Goal: Information Seeking & Learning: Find specific fact

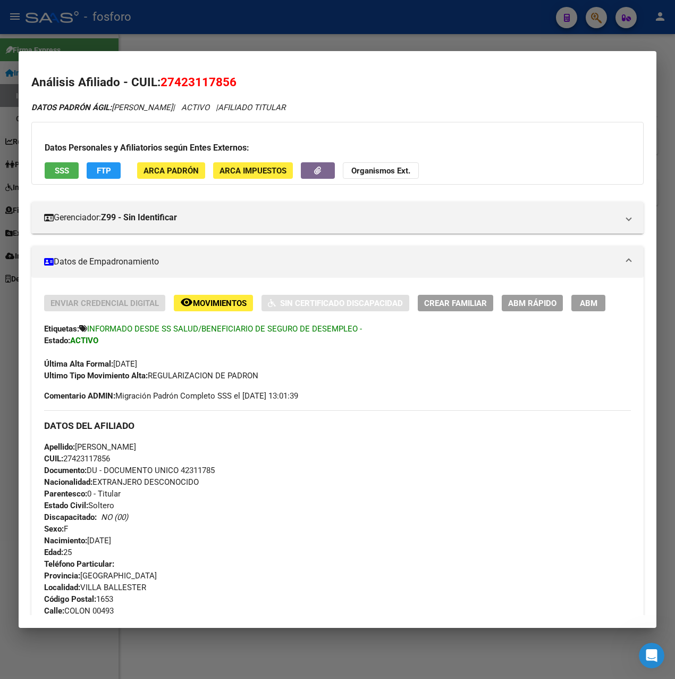
click at [254, 34] on div at bounding box center [337, 339] width 675 height 679
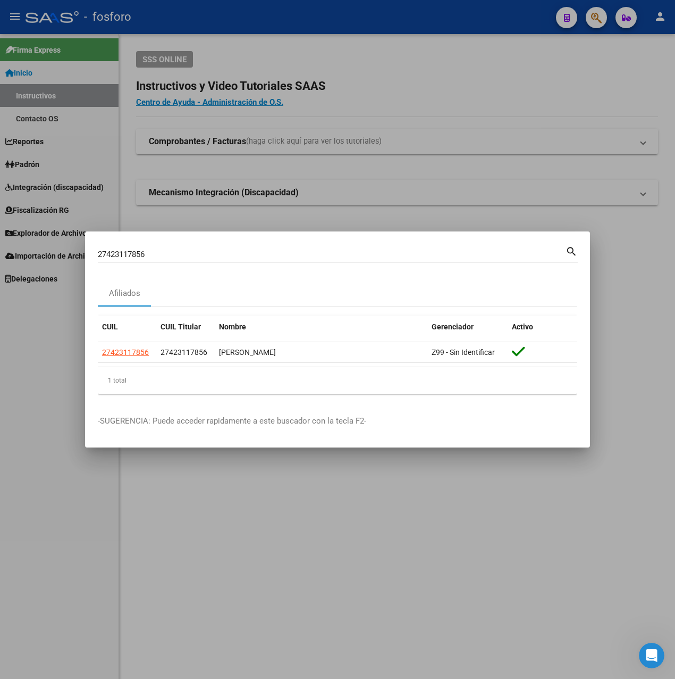
click at [243, 496] on div at bounding box center [337, 339] width 675 height 679
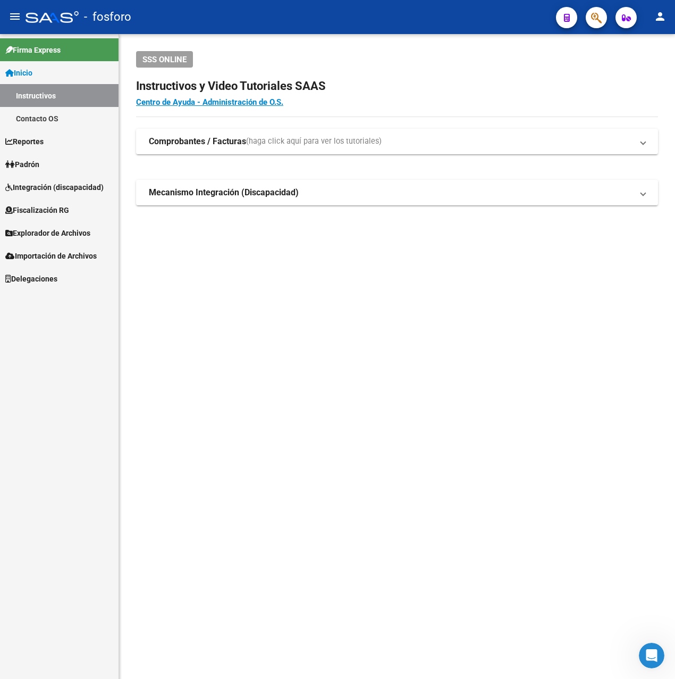
click at [54, 232] on span "Explorador de Archivos" at bounding box center [47, 233] width 85 height 12
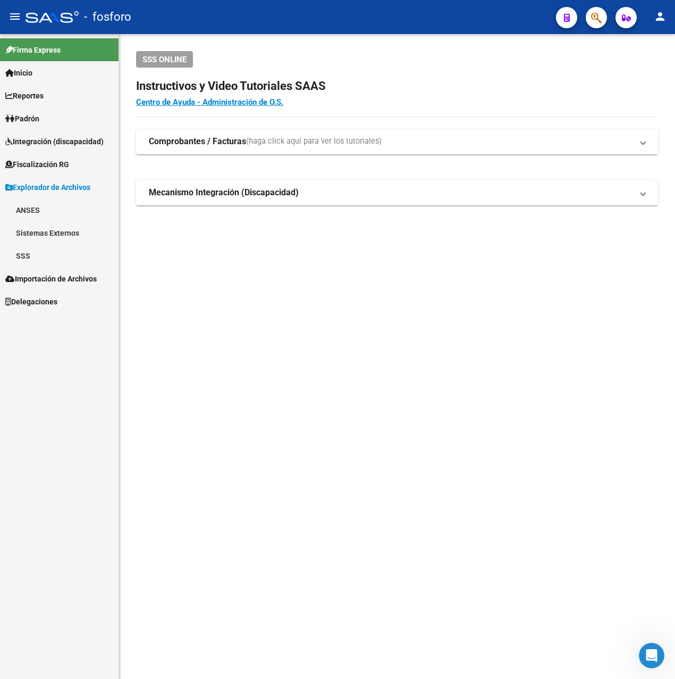
click at [48, 254] on link "SSS" at bounding box center [59, 255] width 119 height 23
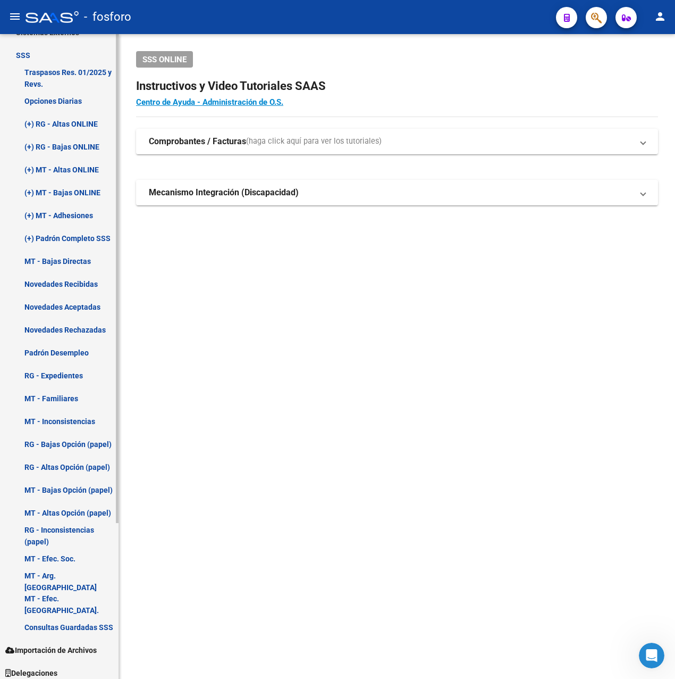
scroll to position [206, 0]
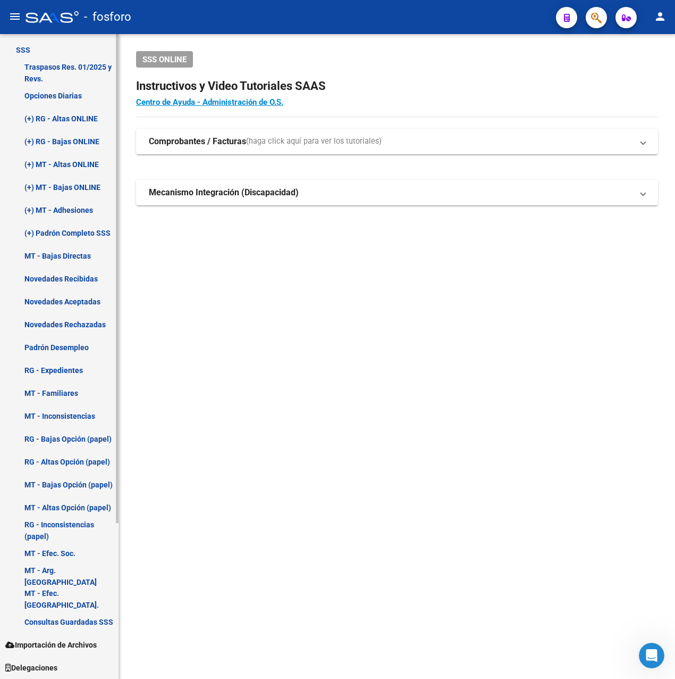
click at [66, 282] on link "Novedades Recibidas" at bounding box center [59, 278] width 119 height 23
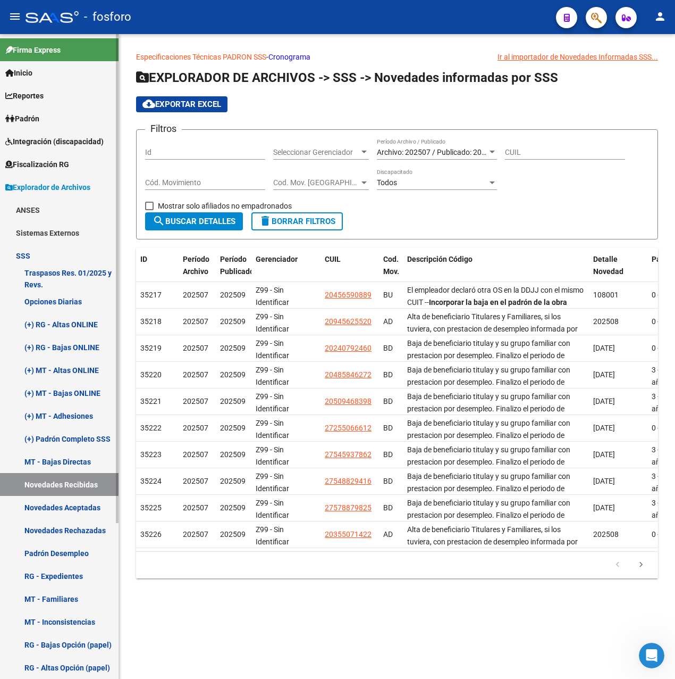
click at [83, 110] on link "Padrón" at bounding box center [59, 118] width 119 height 23
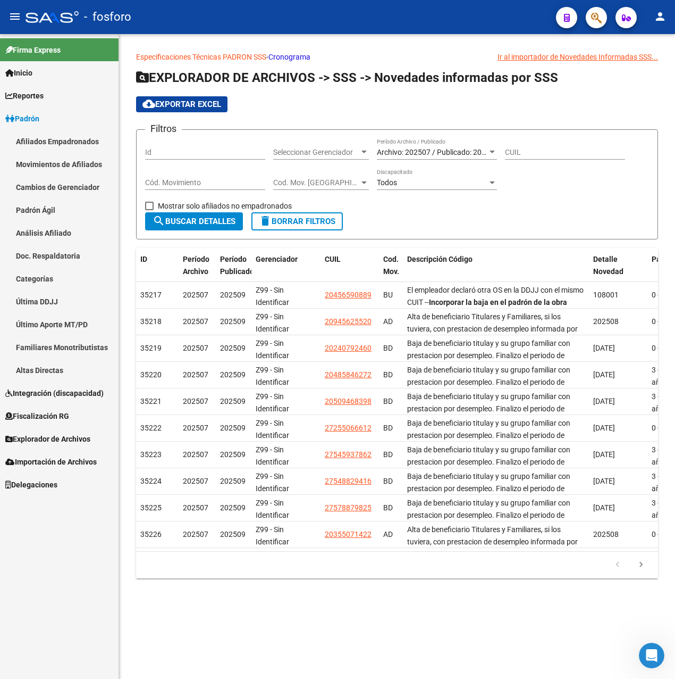
click at [43, 317] on link "Último Aporte MT/PD" at bounding box center [59, 324] width 119 height 23
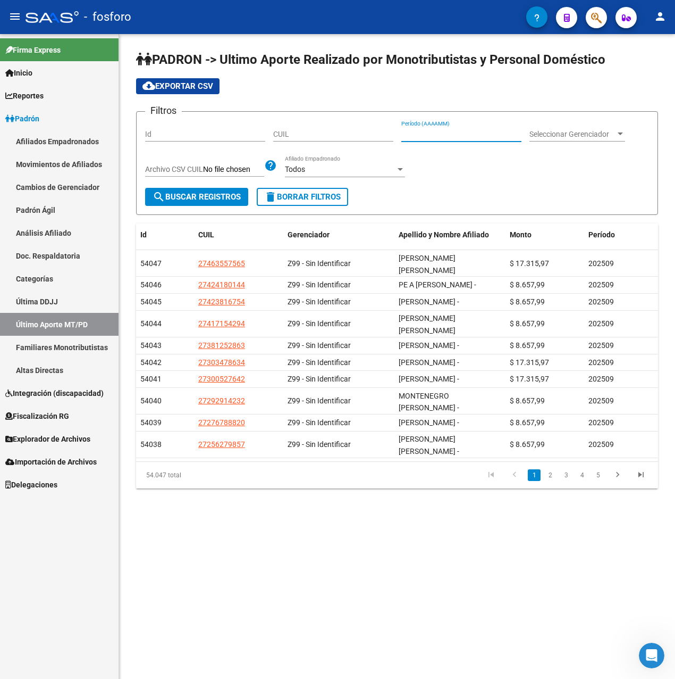
click at [440, 133] on input "Período (AAAAMM)" at bounding box center [462, 134] width 120 height 9
click at [368, 172] on div "Todos" at bounding box center [340, 169] width 111 height 9
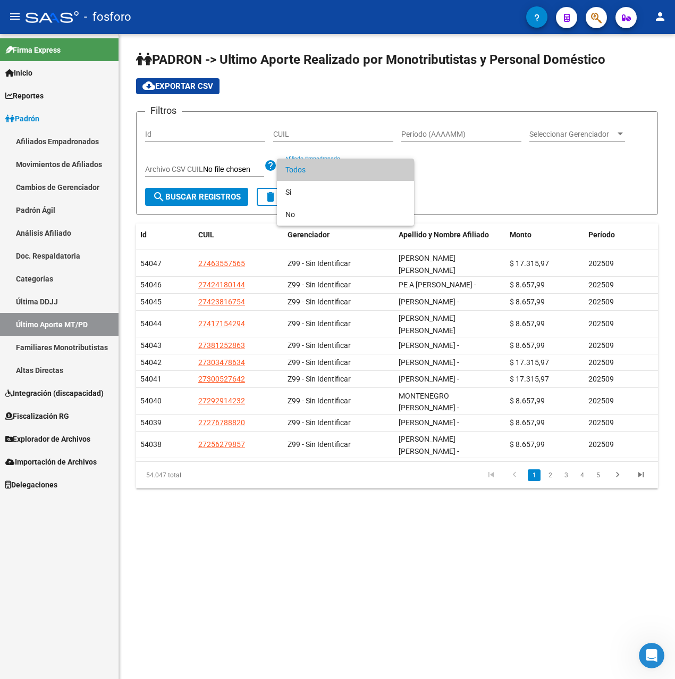
click at [368, 172] on span "Todos" at bounding box center [346, 169] width 120 height 22
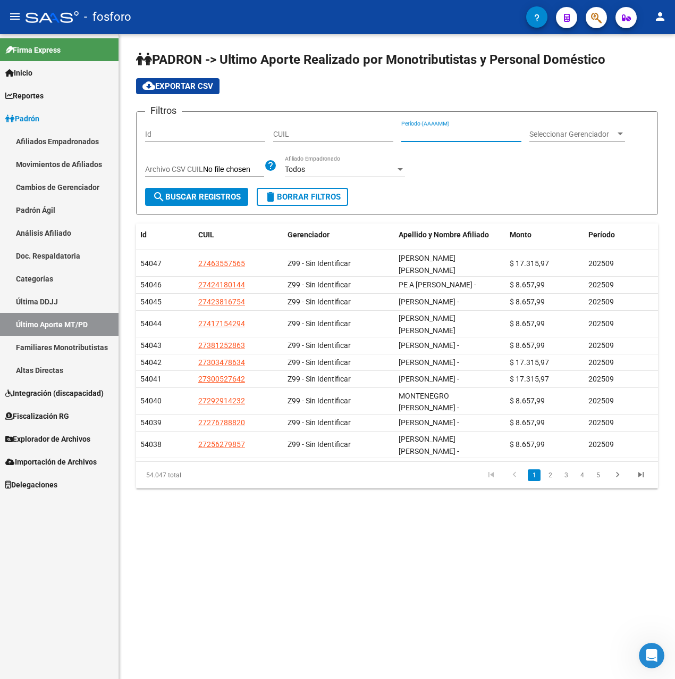
click at [448, 138] on input "Período (AAAAMM)" at bounding box center [462, 134] width 120 height 9
type input "2025"
click at [60, 443] on span "Explorador de Archivos" at bounding box center [47, 439] width 85 height 12
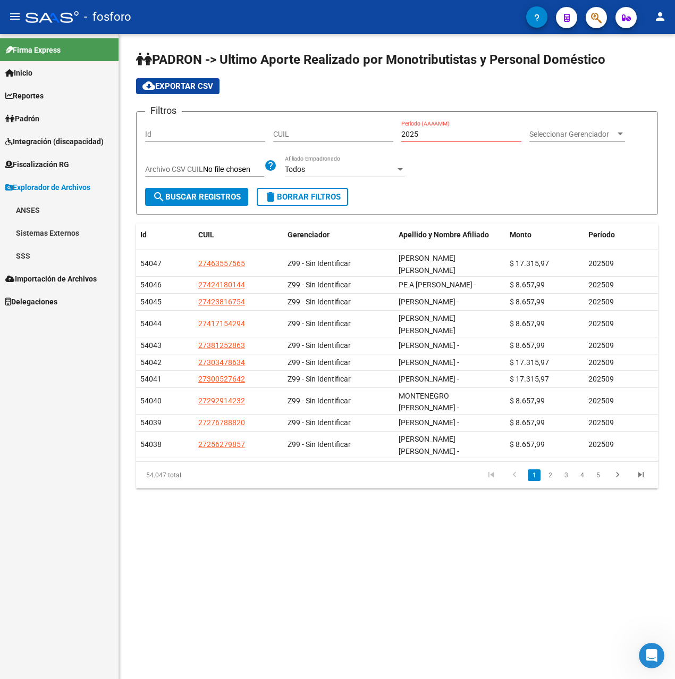
click at [34, 255] on link "SSS" at bounding box center [59, 255] width 119 height 23
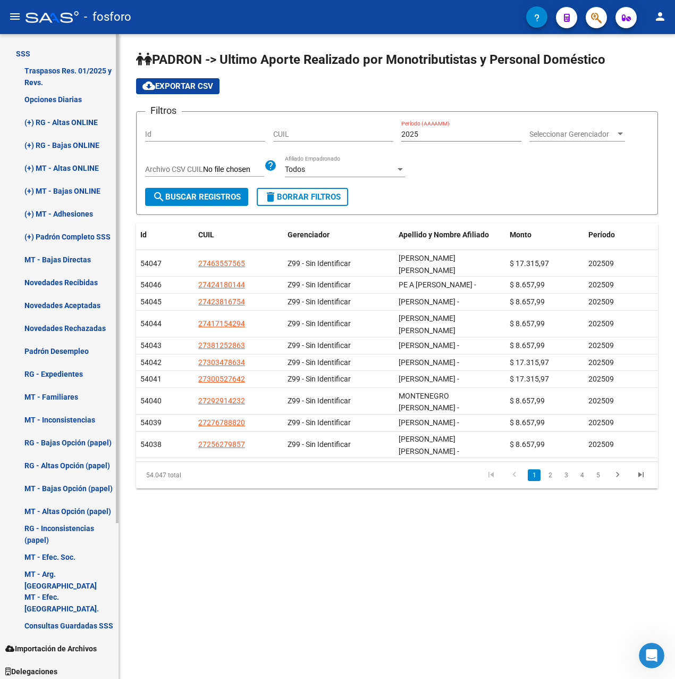
scroll to position [206, 0]
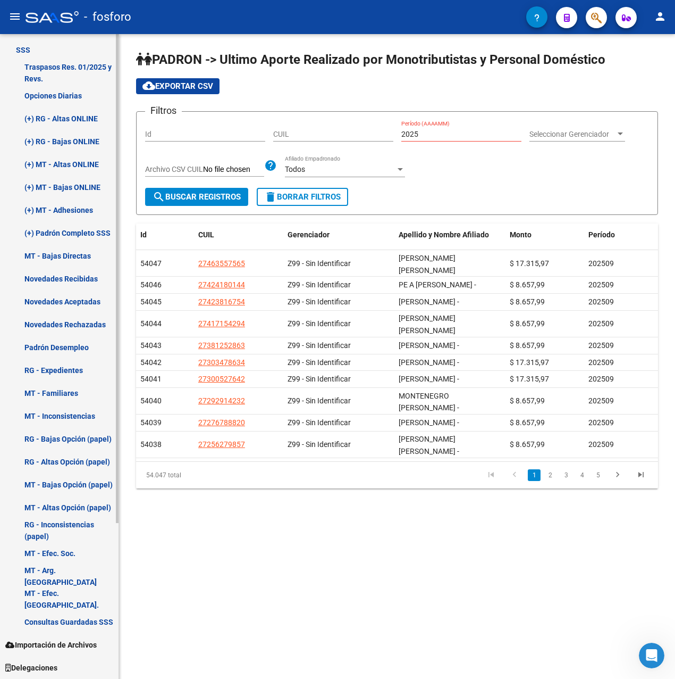
click at [80, 304] on link "Novedades Aceptadas" at bounding box center [59, 301] width 119 height 23
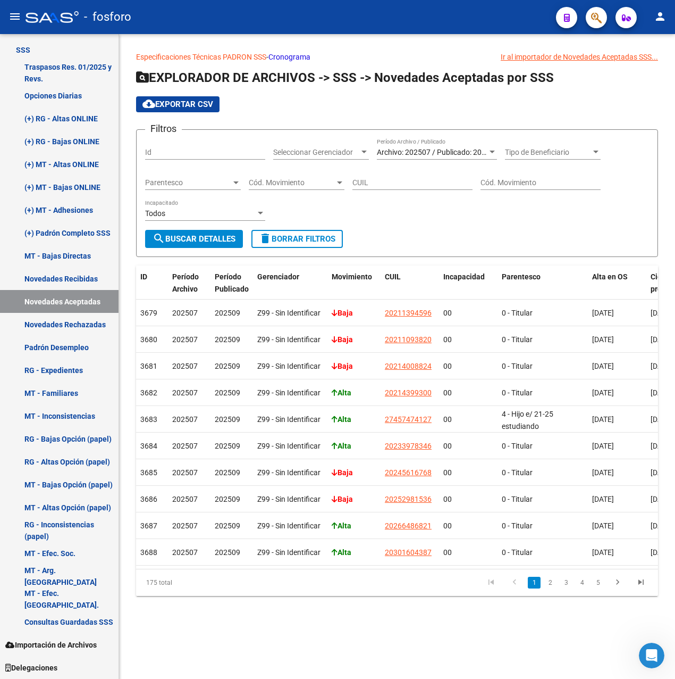
click at [261, 183] on span "Cód. Movimiento" at bounding box center [292, 182] width 86 height 9
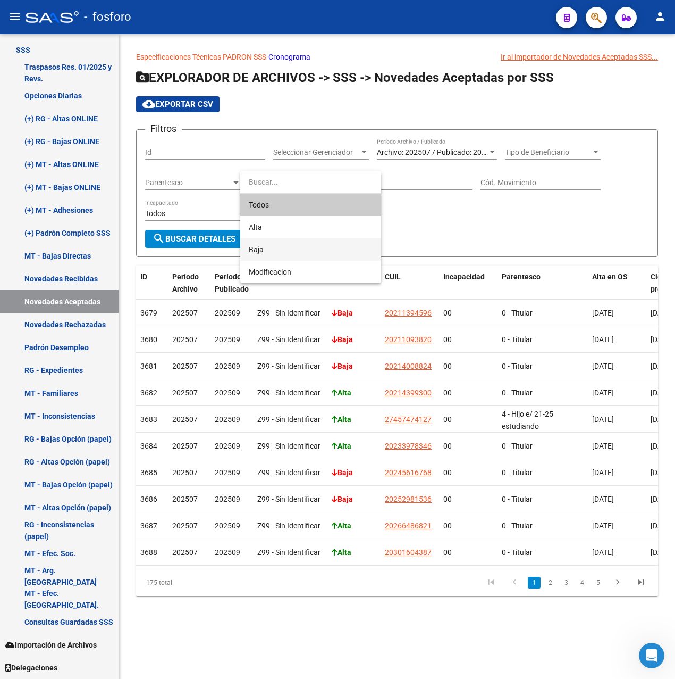
click at [274, 253] on span "Baja" at bounding box center [311, 249] width 124 height 22
type input "B"
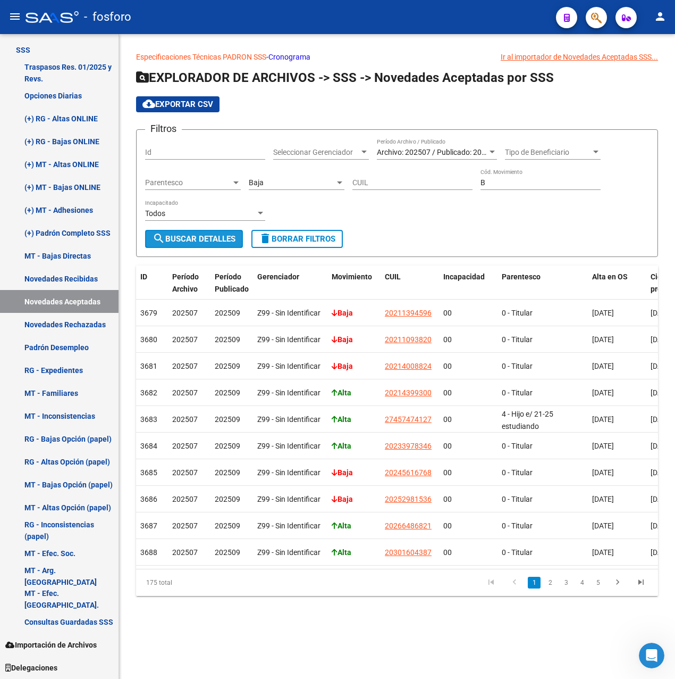
click at [202, 237] on span "search Buscar Detalles" at bounding box center [194, 239] width 83 height 10
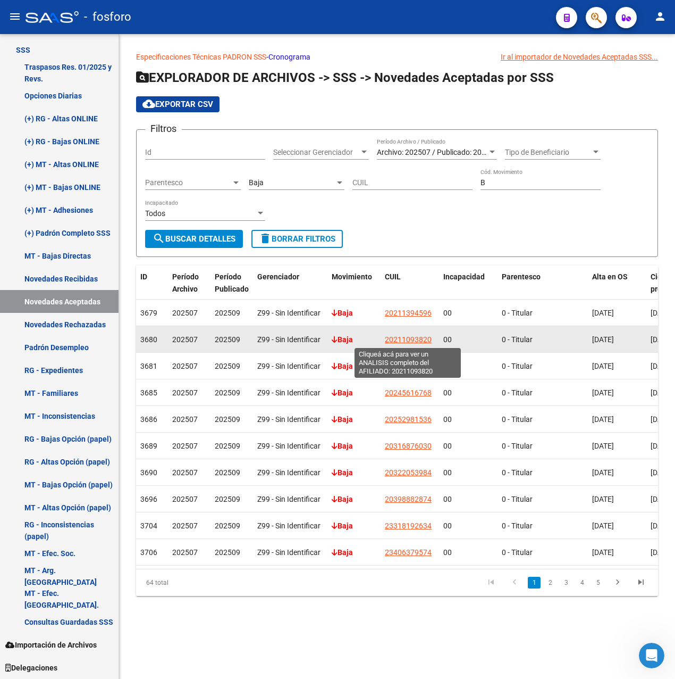
click at [424, 339] on span "20211093820" at bounding box center [408, 339] width 47 height 9
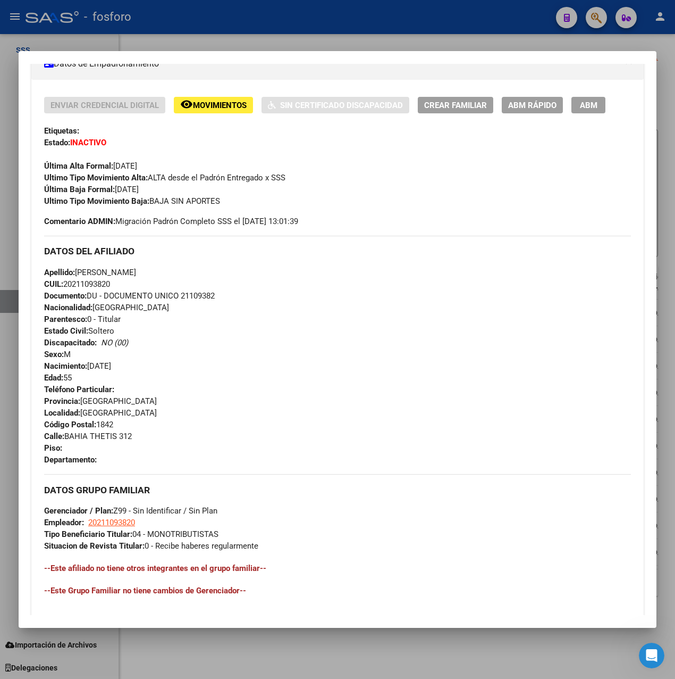
scroll to position [352, 0]
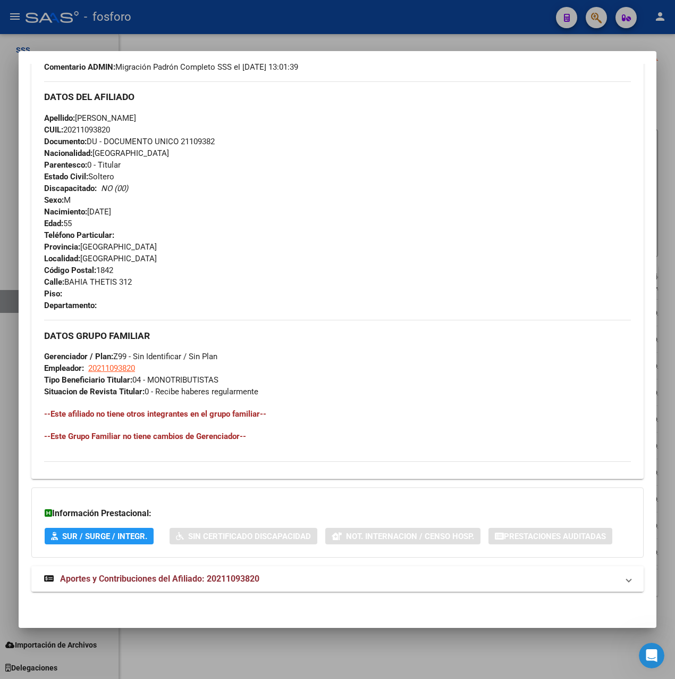
click at [255, 583] on span "Aportes y Contribuciones del Afiliado: 20211093820" at bounding box center [159, 578] width 199 height 10
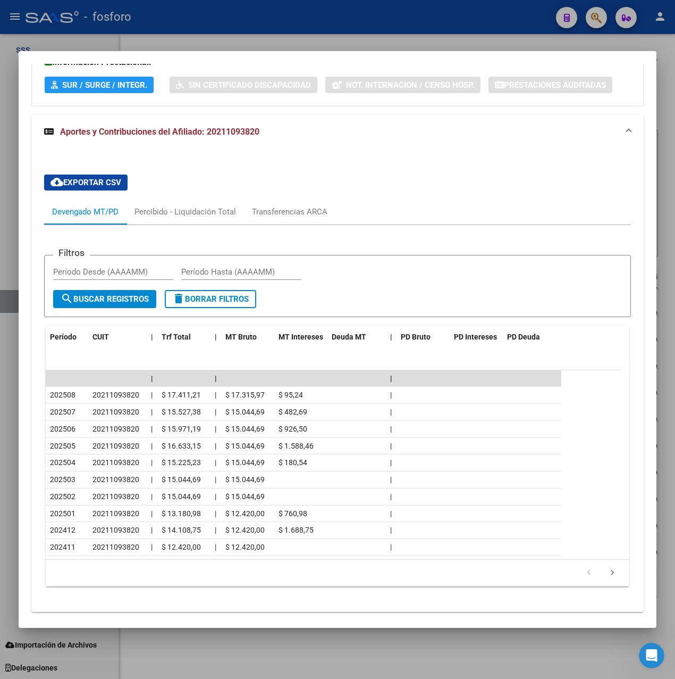
scroll to position [823, 0]
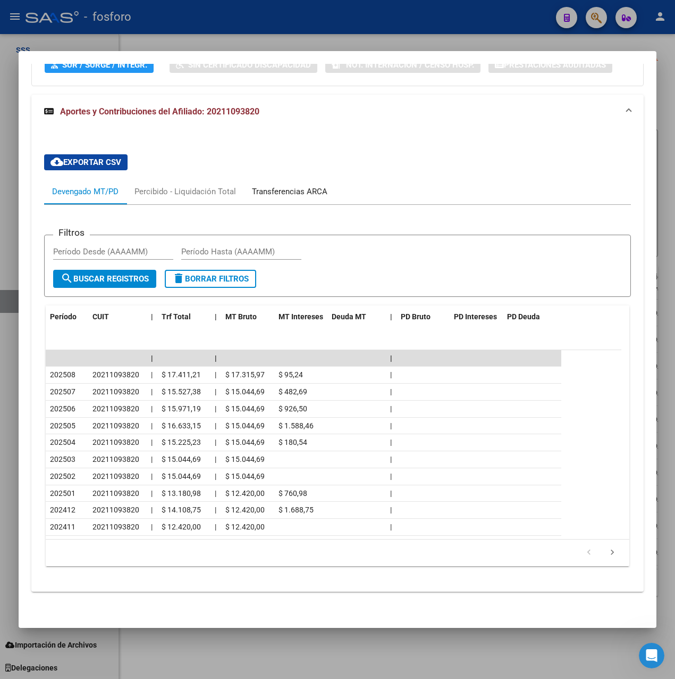
click at [275, 189] on div "Transferencias ARCA" at bounding box center [290, 192] width 76 height 12
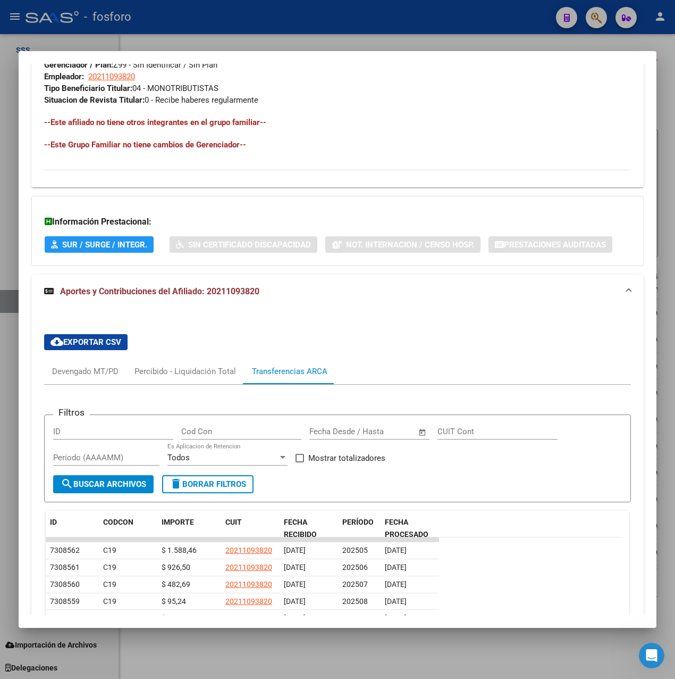
scroll to position [819, 0]
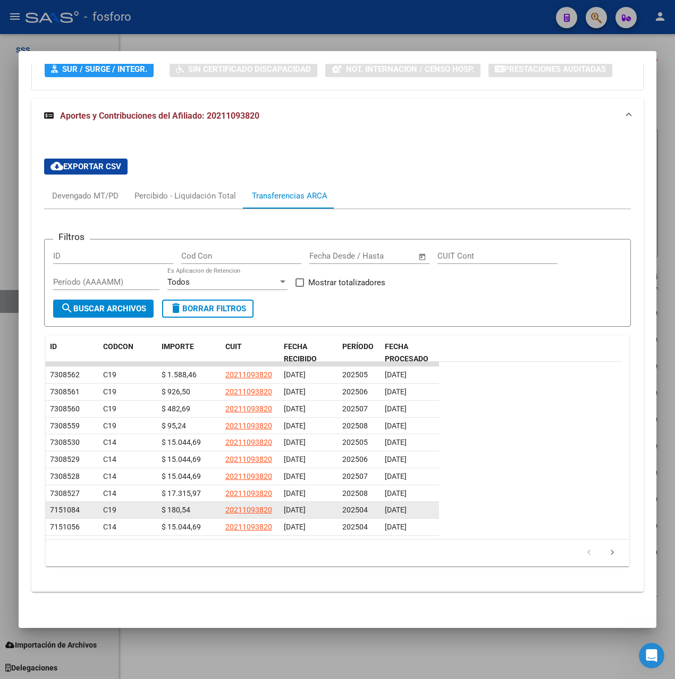
drag, startPoint x: 341, startPoint y: 508, endPoint x: 427, endPoint y: 508, distance: 85.6
click at [427, 508] on div "7151084 C19 $ 180,54 20211093820 [DATE] 202504 [DATE]" at bounding box center [243, 510] width 394 height 17
click at [403, 645] on div at bounding box center [337, 339] width 675 height 679
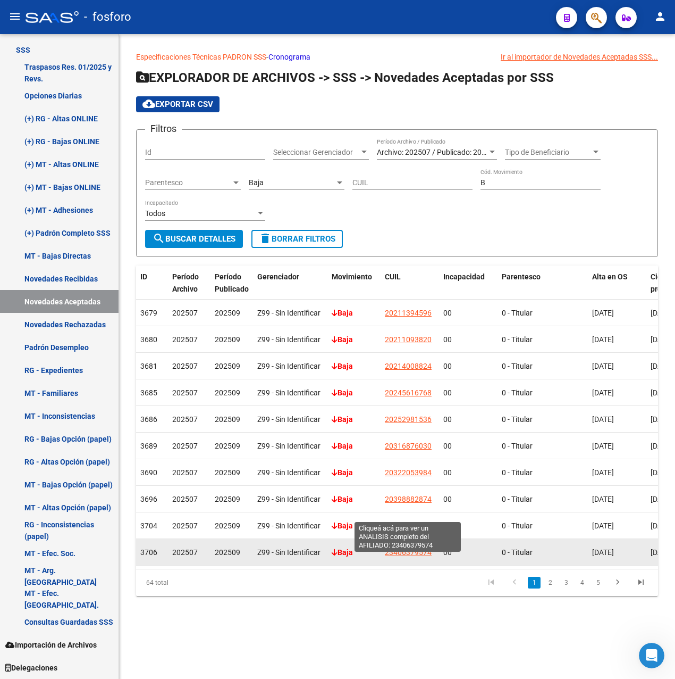
click at [413, 548] on span "23406379574" at bounding box center [408, 552] width 47 height 9
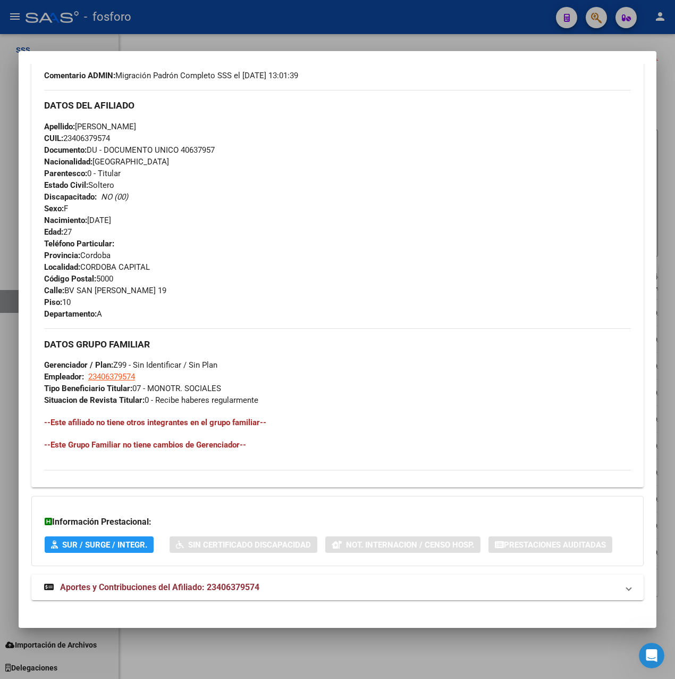
scroll to position [352, 0]
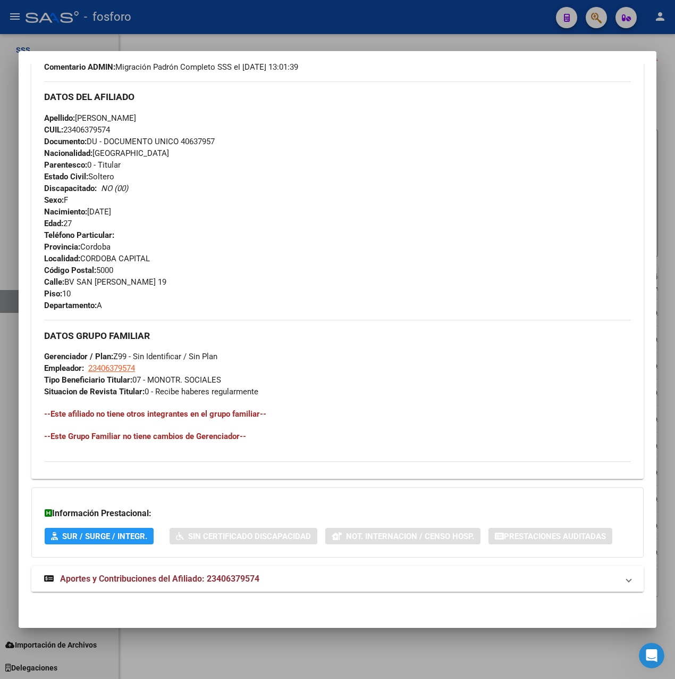
click at [316, 571] on mat-expansion-panel-header "Aportes y Contribuciones del Afiliado: 23406379574" at bounding box center [337, 579] width 613 height 26
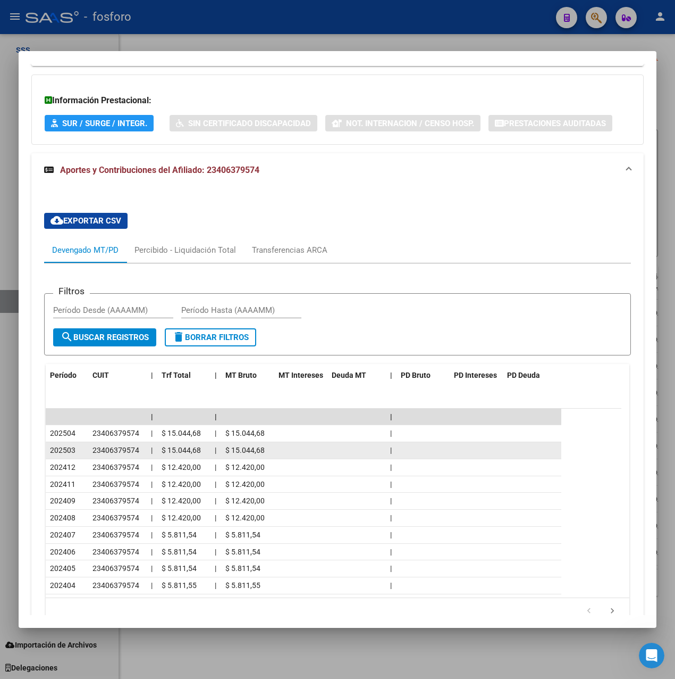
scroll to position [783, 0]
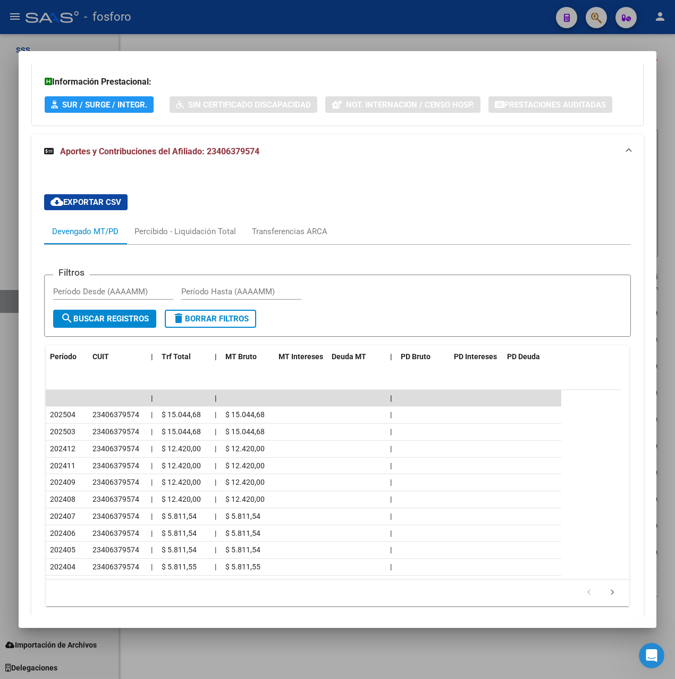
click at [329, 649] on div at bounding box center [337, 339] width 675 height 679
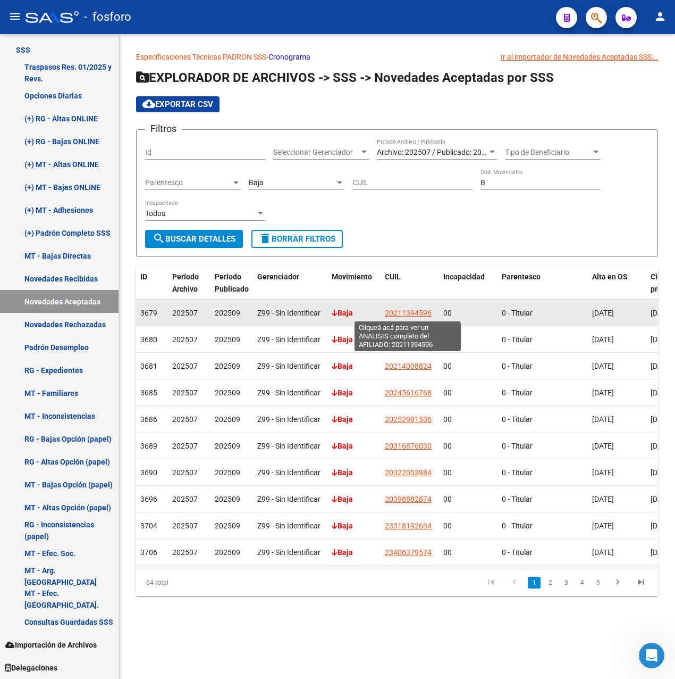
click at [406, 312] on span "20211394596" at bounding box center [408, 312] width 47 height 9
type textarea "20211394596"
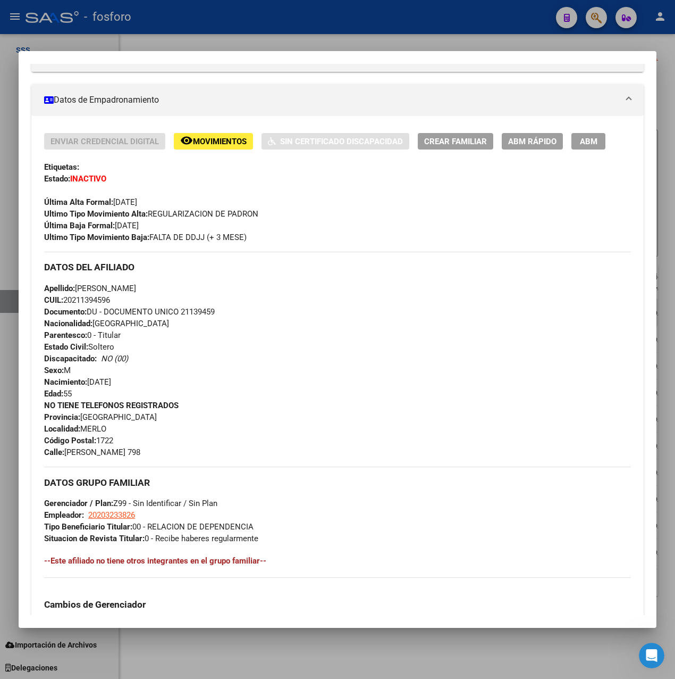
scroll to position [398, 0]
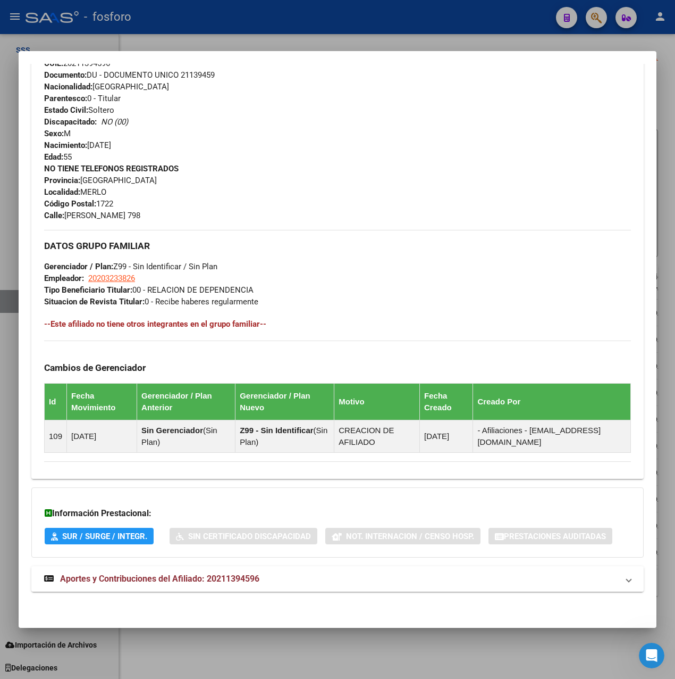
click at [312, 569] on mat-expansion-panel-header "Aportes y Contribuciones del Afiliado: 20211394596" at bounding box center [337, 579] width 613 height 26
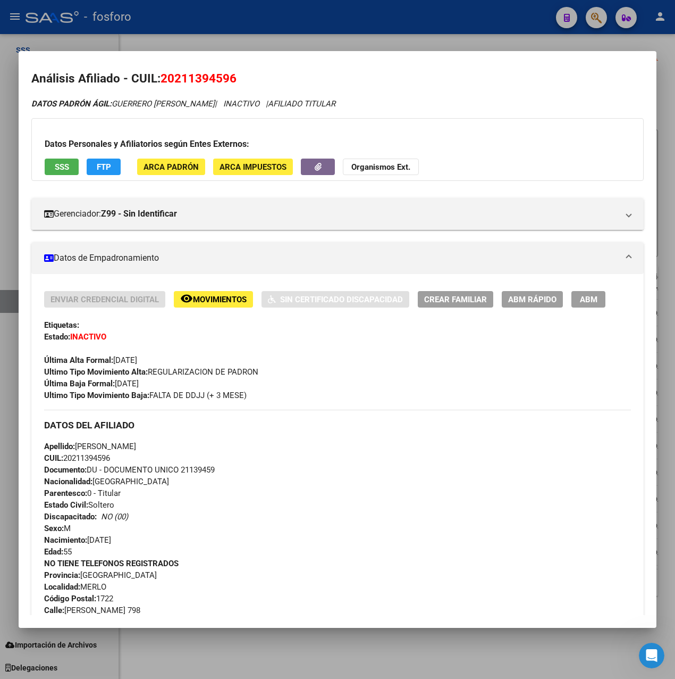
scroll to position [0, 0]
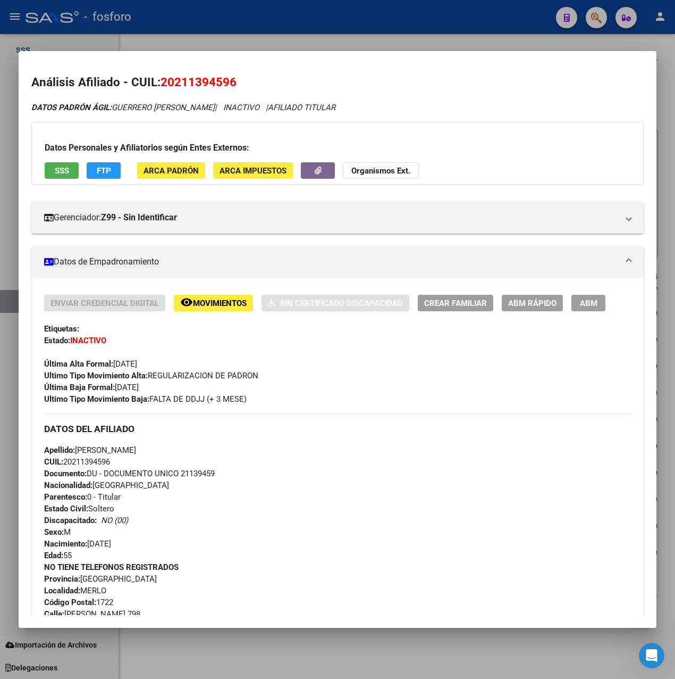
click at [352, 35] on div at bounding box center [337, 339] width 675 height 679
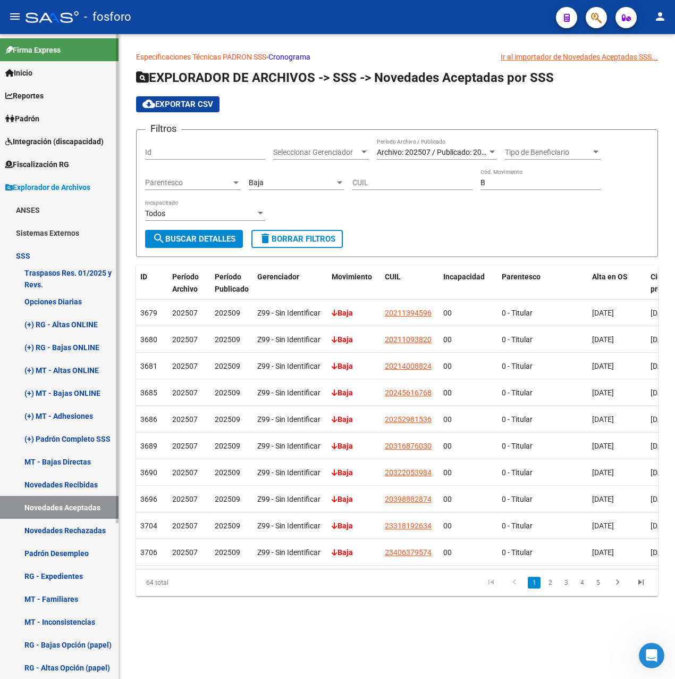
click at [52, 116] on link "Padrón" at bounding box center [59, 118] width 119 height 23
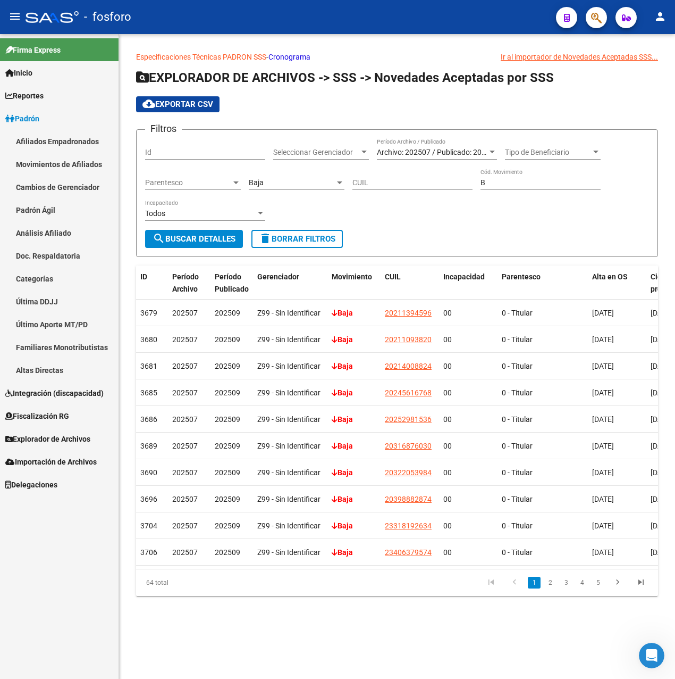
click at [68, 328] on link "Último Aporte MT/PD" at bounding box center [59, 324] width 119 height 23
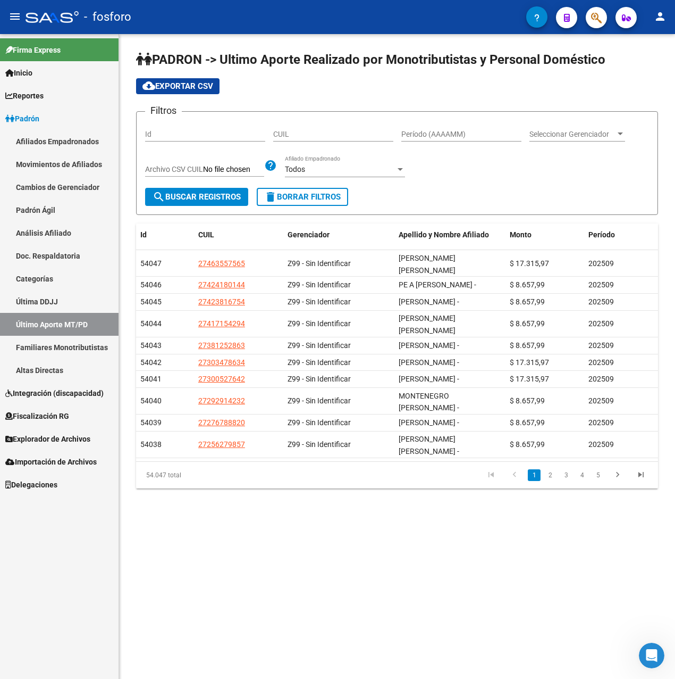
click at [425, 133] on input "Período (AAAAMM)" at bounding box center [462, 134] width 120 height 9
type input "202505"
click at [193, 196] on span "search Buscar Registros" at bounding box center [197, 197] width 88 height 10
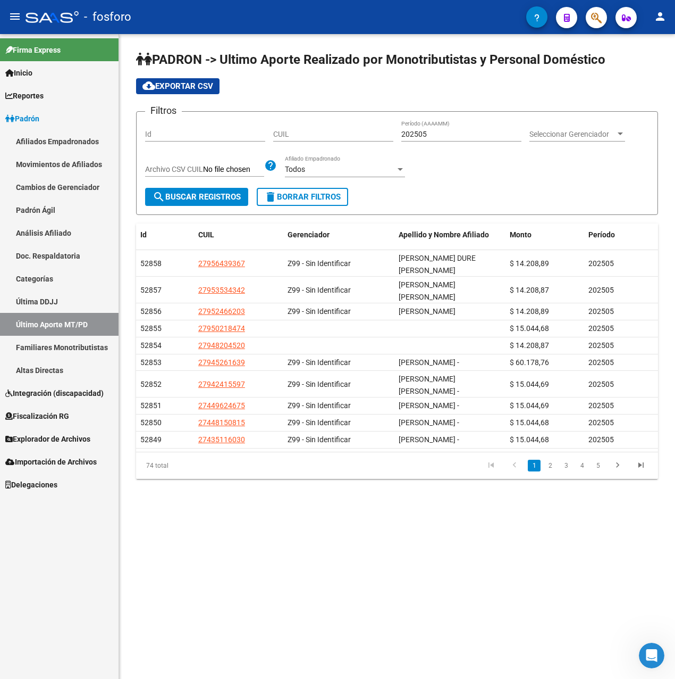
click at [325, 166] on div "Todos" at bounding box center [340, 169] width 111 height 9
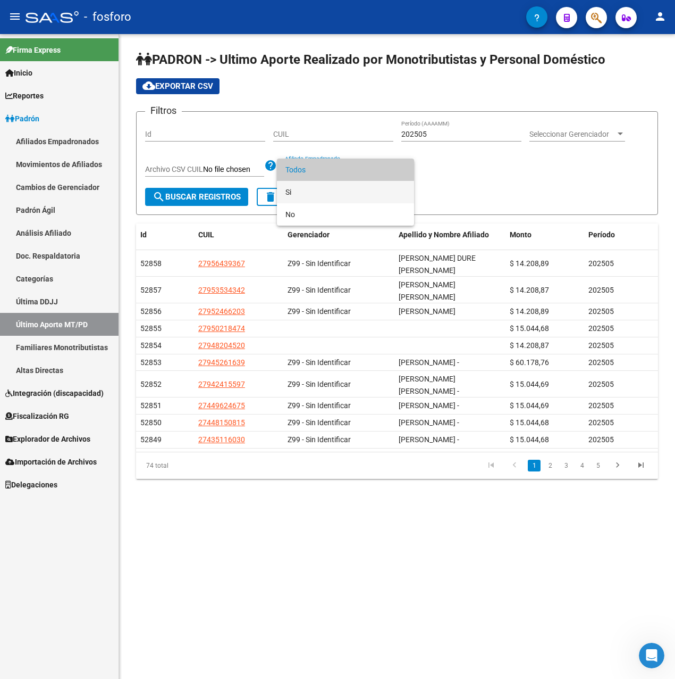
click at [319, 187] on span "Si" at bounding box center [346, 192] width 120 height 22
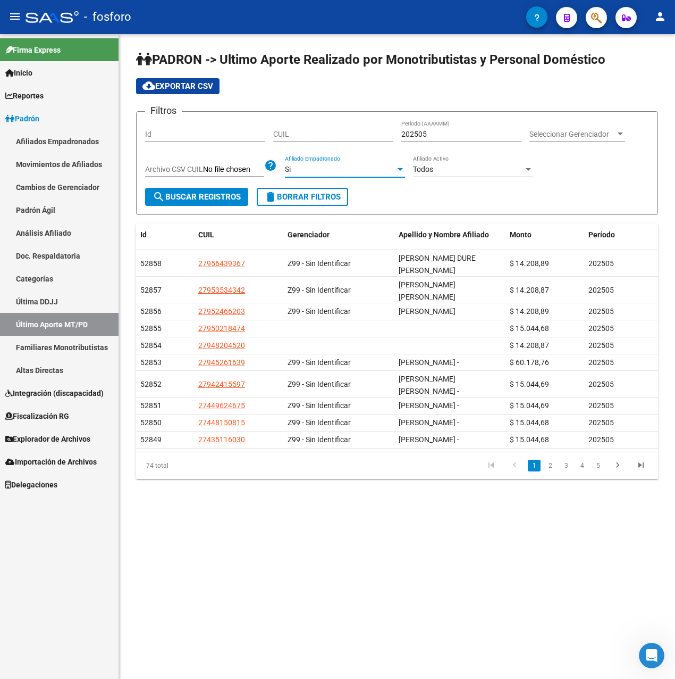
click at [223, 191] on button "search Buscar Registros" at bounding box center [196, 197] width 103 height 18
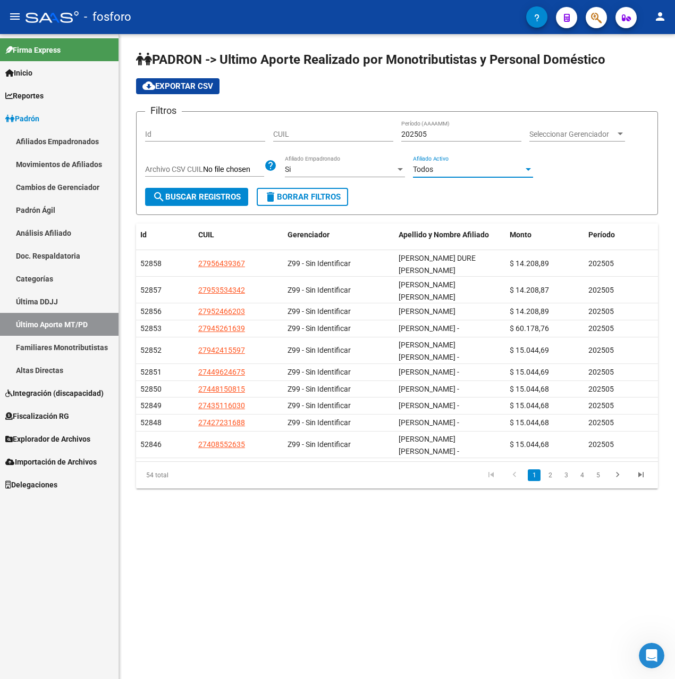
click at [481, 166] on div "Todos" at bounding box center [468, 169] width 111 height 9
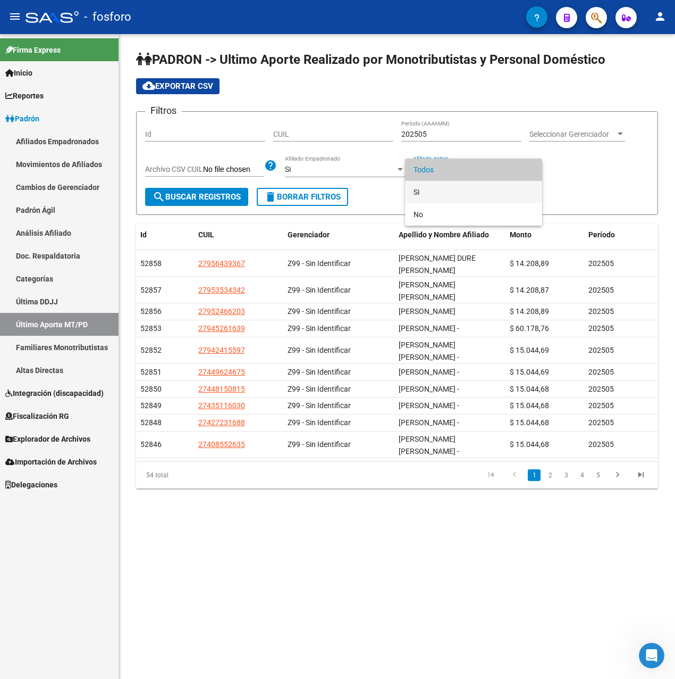
click at [437, 187] on span "Si" at bounding box center [474, 192] width 120 height 22
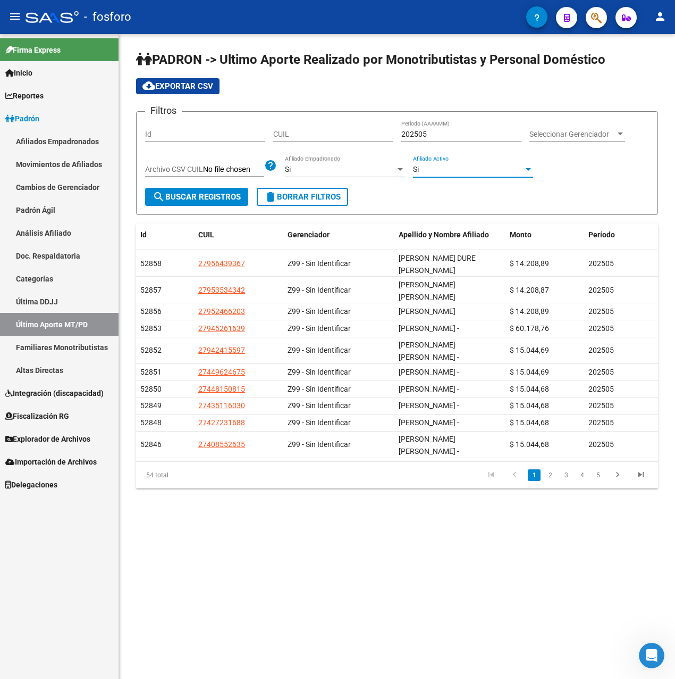
click at [227, 193] on span "search Buscar Registros" at bounding box center [197, 197] width 88 height 10
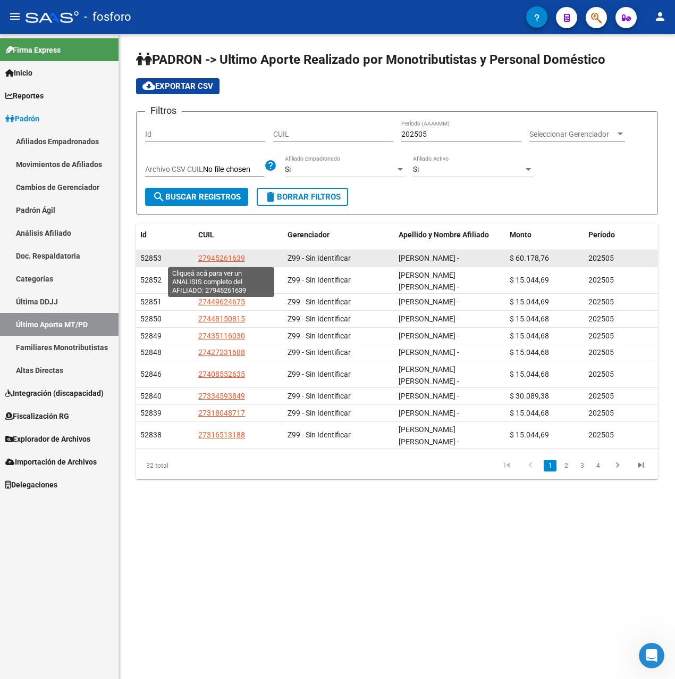
click at [231, 255] on span "27945261639" at bounding box center [221, 258] width 47 height 9
type textarea "27945261639"
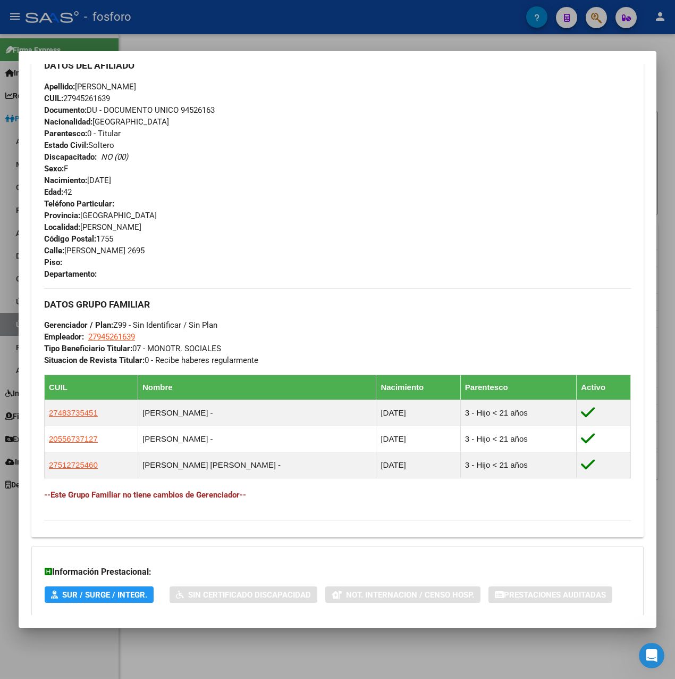
scroll to position [419, 0]
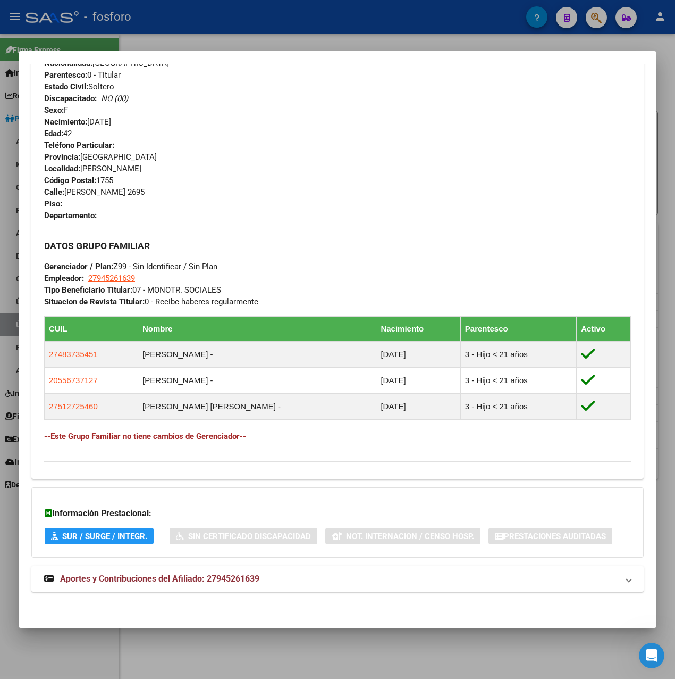
click at [326, 587] on mat-expansion-panel-header "Aportes y Contribuciones del Afiliado: 27945261639" at bounding box center [337, 579] width 613 height 26
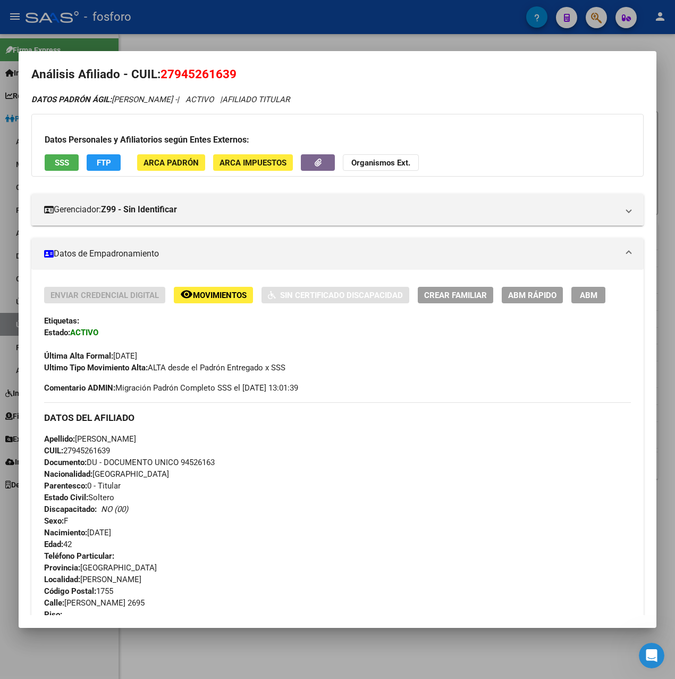
scroll to position [0, 0]
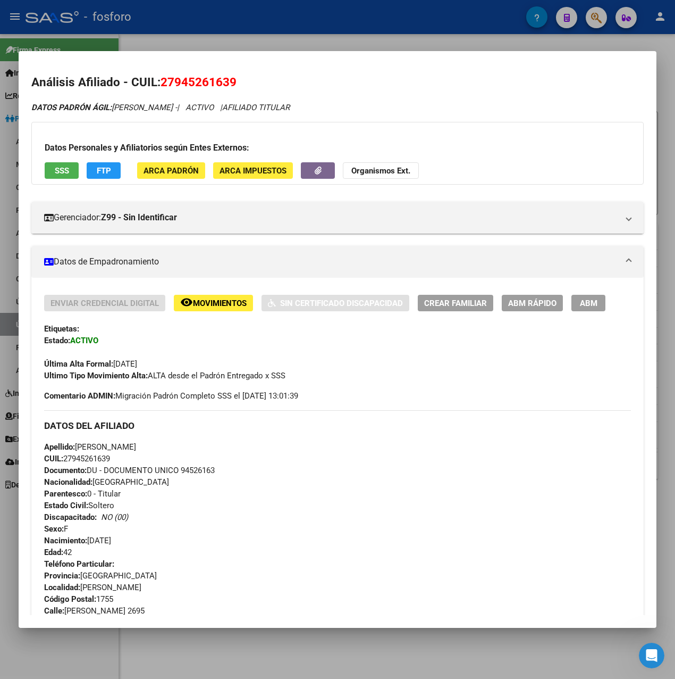
click at [358, 47] on div at bounding box center [337, 339] width 675 height 679
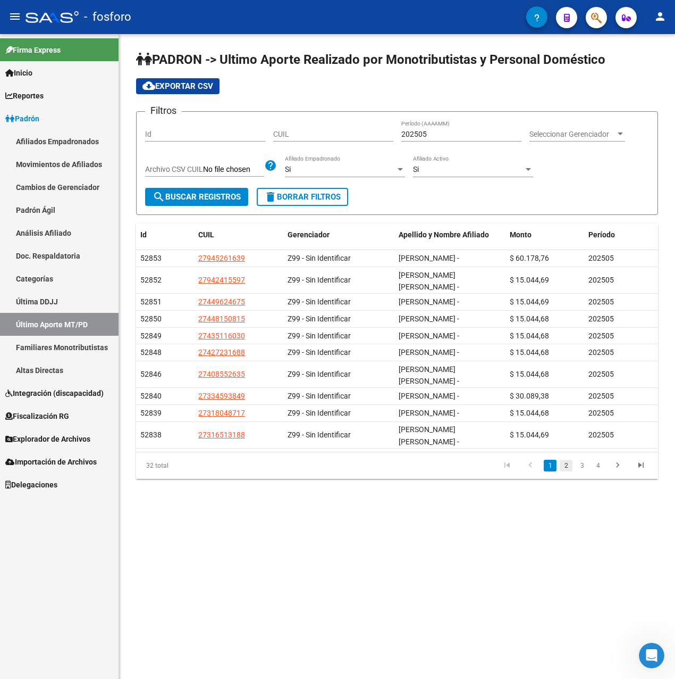
click at [570, 471] on link "2" at bounding box center [566, 466] width 13 height 12
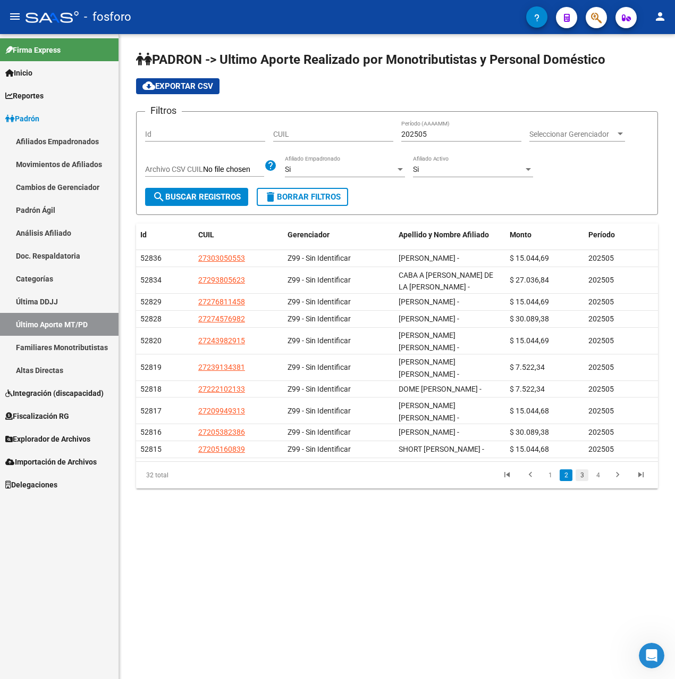
click at [585, 469] on link "3" at bounding box center [582, 475] width 13 height 12
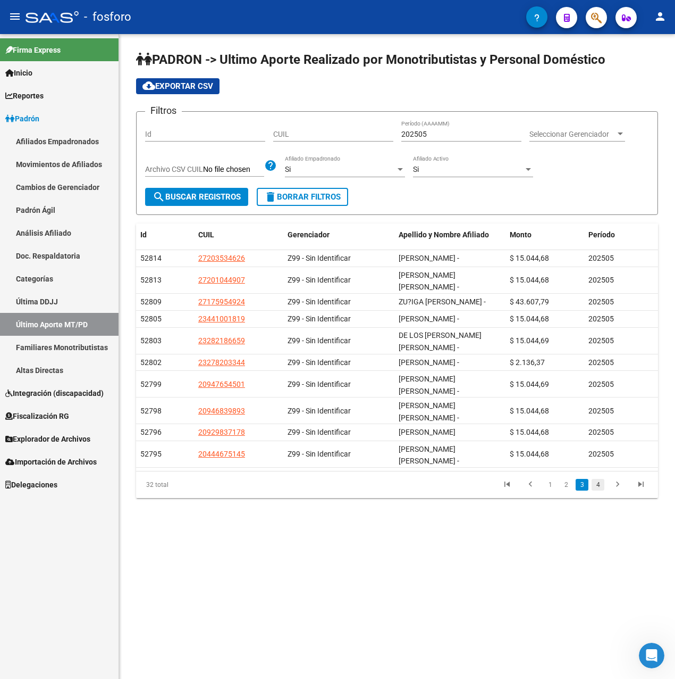
click at [599, 479] on link "4" at bounding box center [598, 485] width 13 height 12
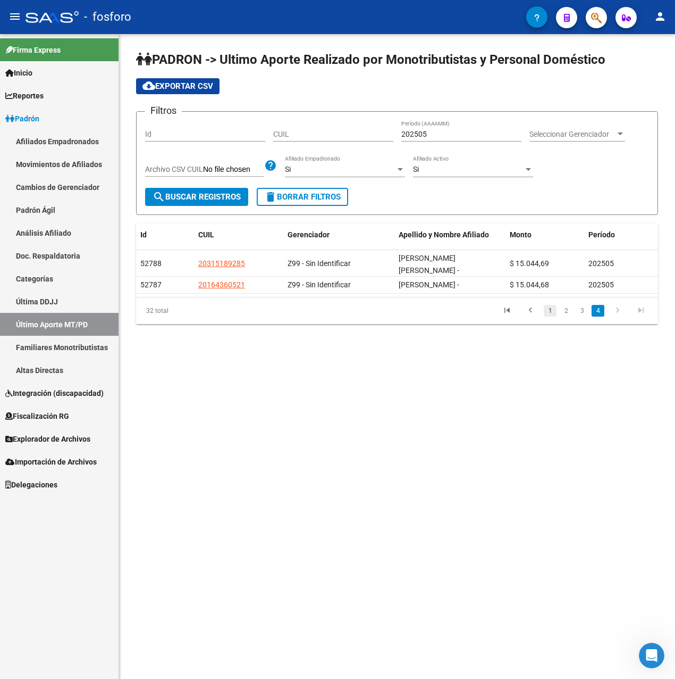
click at [549, 306] on link "1" at bounding box center [550, 311] width 13 height 12
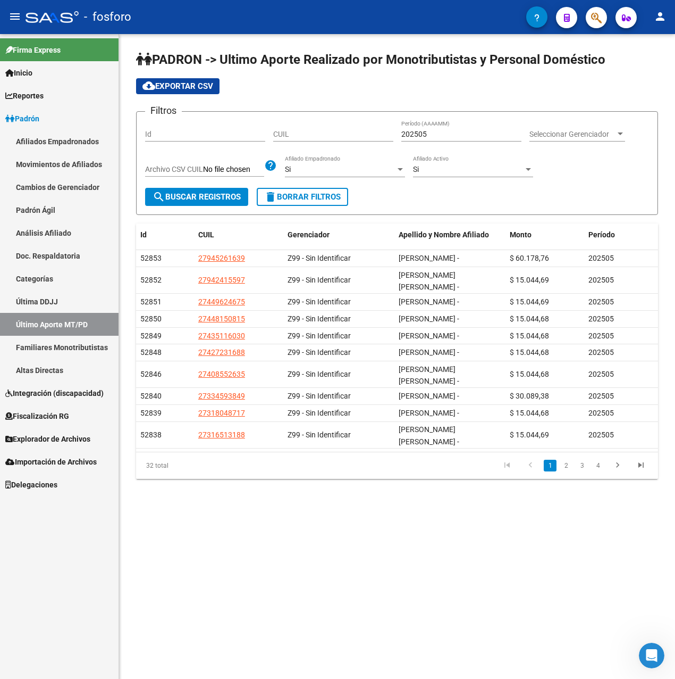
click at [175, 88] on span "cloud_download Exportar CSV" at bounding box center [178, 86] width 71 height 10
click at [52, 302] on link "Última DDJJ" at bounding box center [59, 301] width 119 height 23
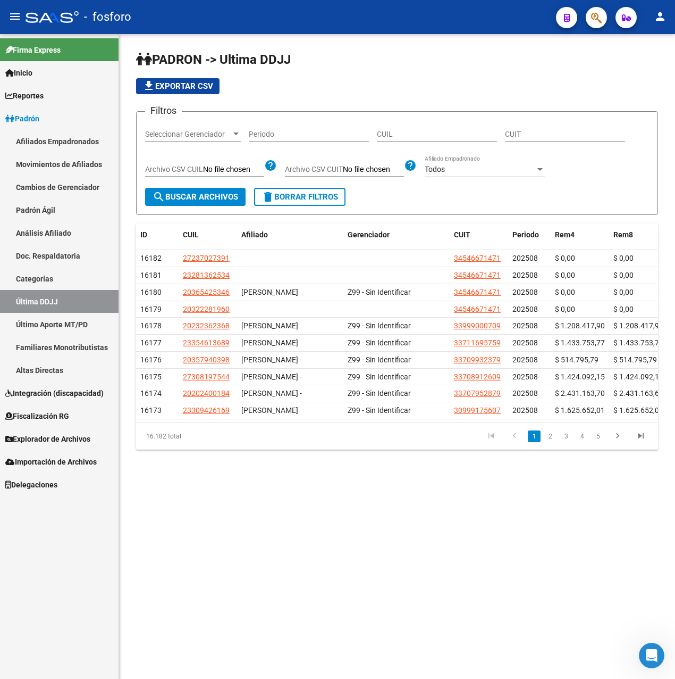
click at [440, 134] on input "CUIL" at bounding box center [437, 134] width 120 height 9
click at [274, 133] on input "Periodo" at bounding box center [309, 134] width 120 height 9
type input "202505"
click at [191, 195] on span "search Buscar Archivos" at bounding box center [196, 197] width 86 height 10
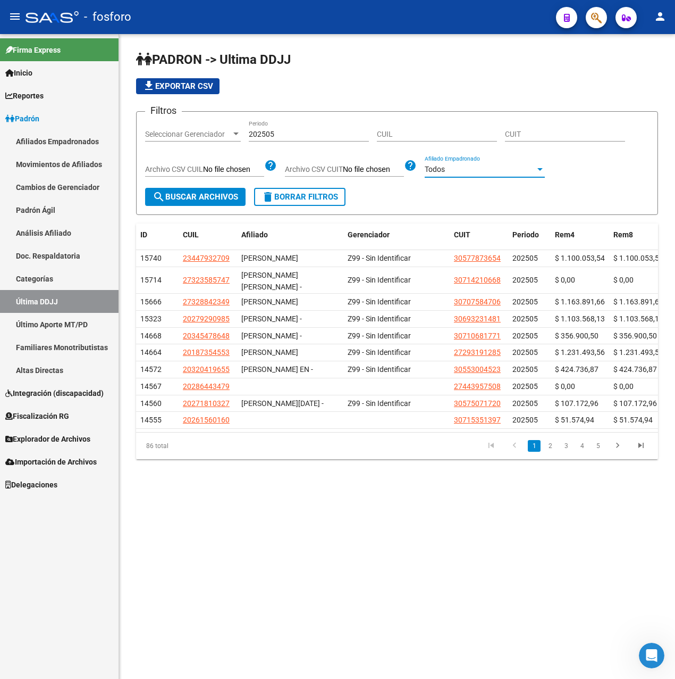
click at [449, 172] on div "Todos" at bounding box center [480, 169] width 111 height 9
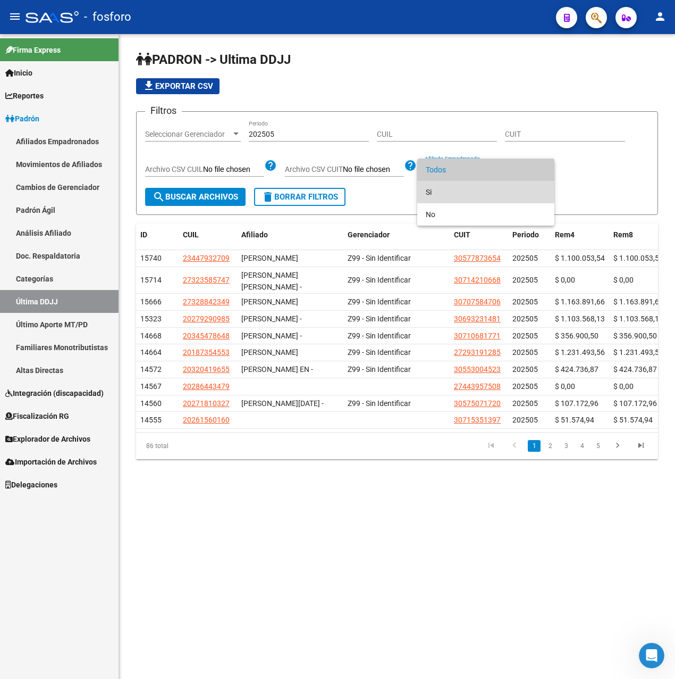
click at [449, 189] on span "Si" at bounding box center [486, 192] width 120 height 22
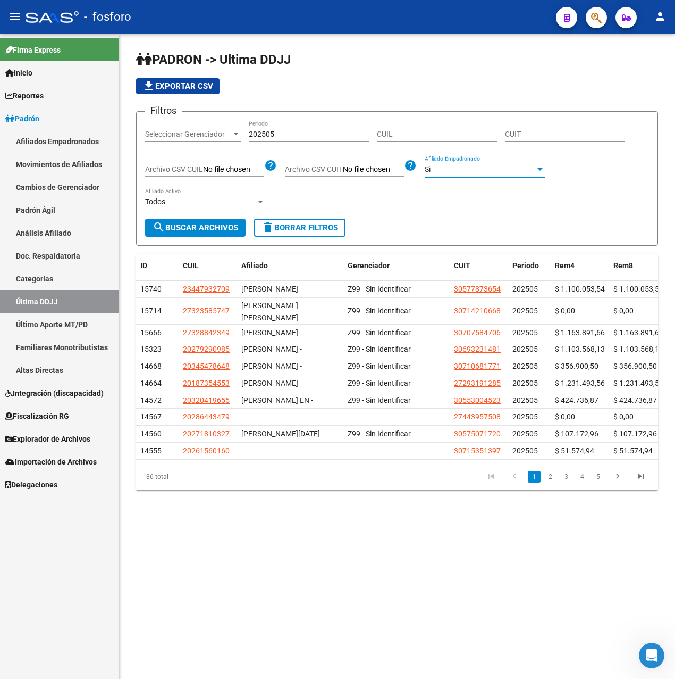
click at [215, 201] on div "Todos" at bounding box center [200, 201] width 111 height 9
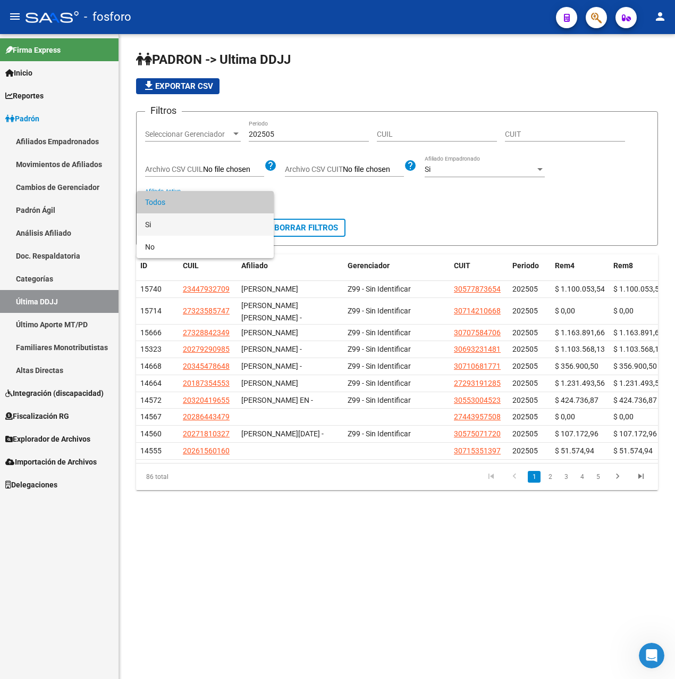
click at [193, 215] on span "Si" at bounding box center [205, 224] width 120 height 22
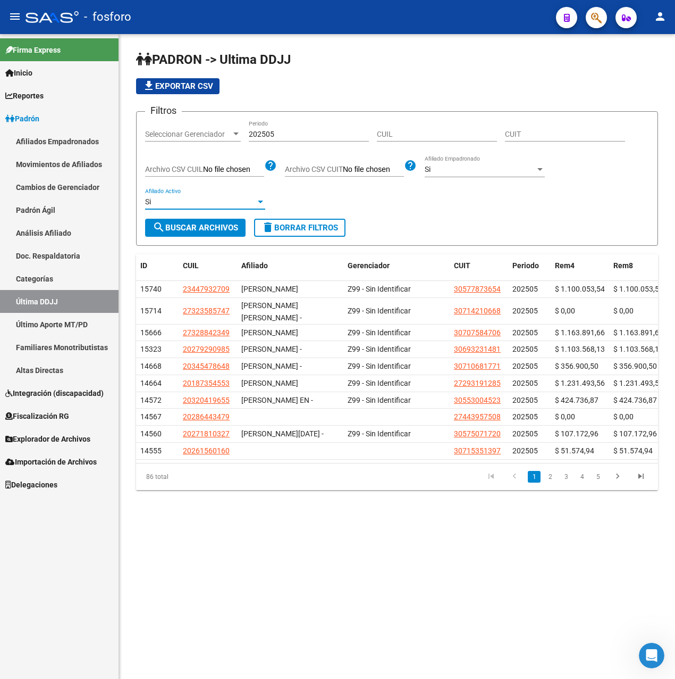
click at [206, 222] on button "search Buscar Archivos" at bounding box center [195, 228] width 101 height 18
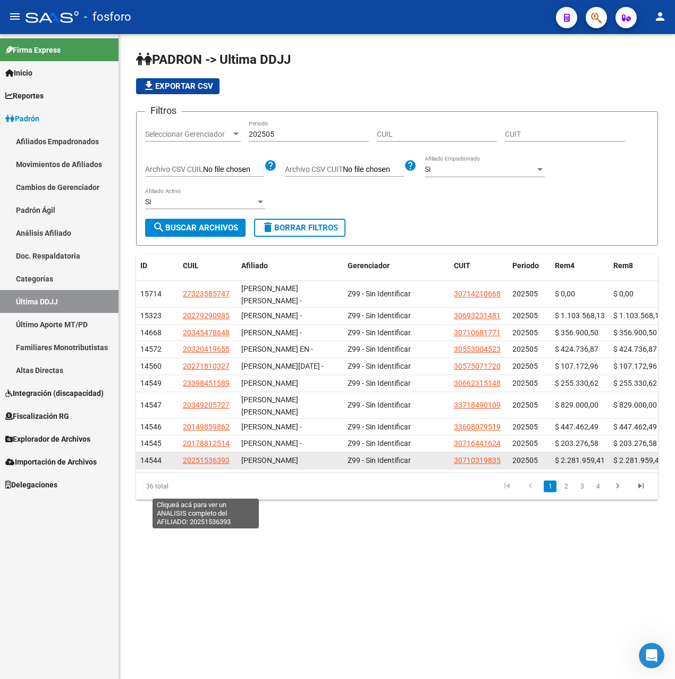
click at [212, 464] on span "20251536393" at bounding box center [206, 460] width 47 height 9
type textarea "20251536393"
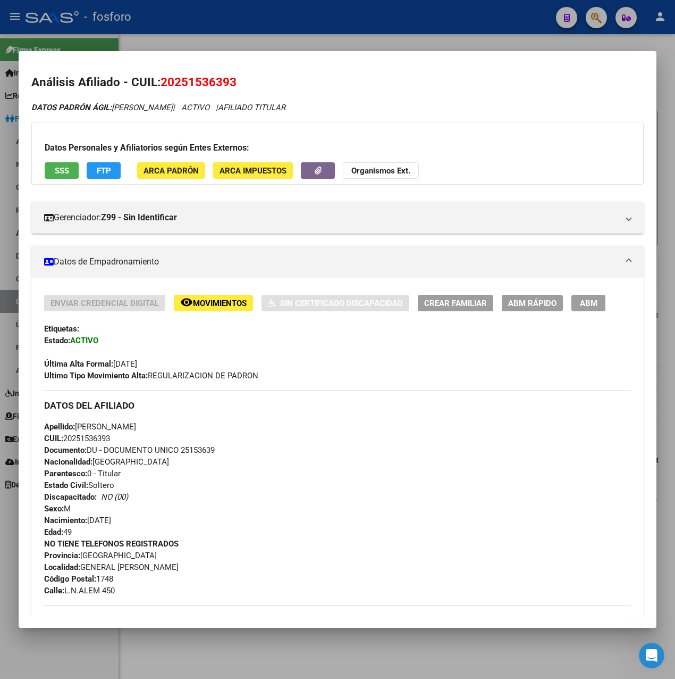
scroll to position [375, 0]
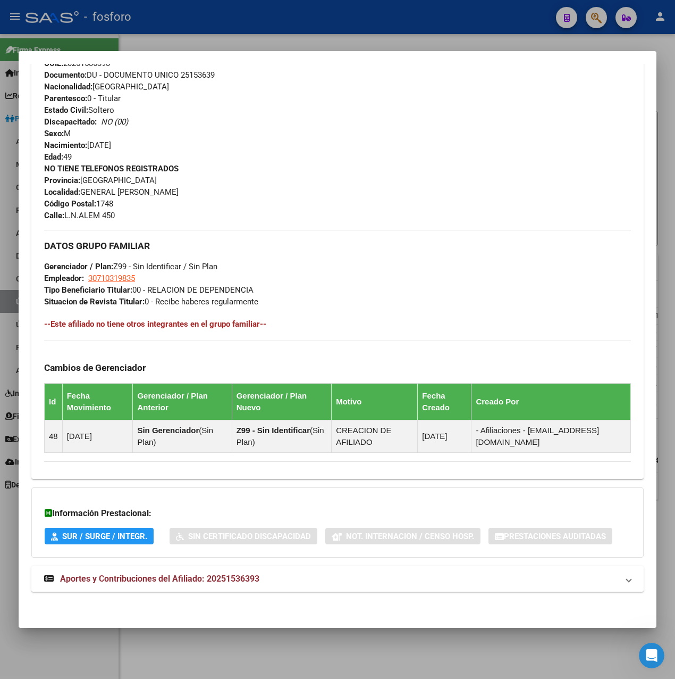
click at [271, 577] on mat-panel-title "Aportes y Contribuciones del Afiliado: 20251536393" at bounding box center [331, 578] width 574 height 13
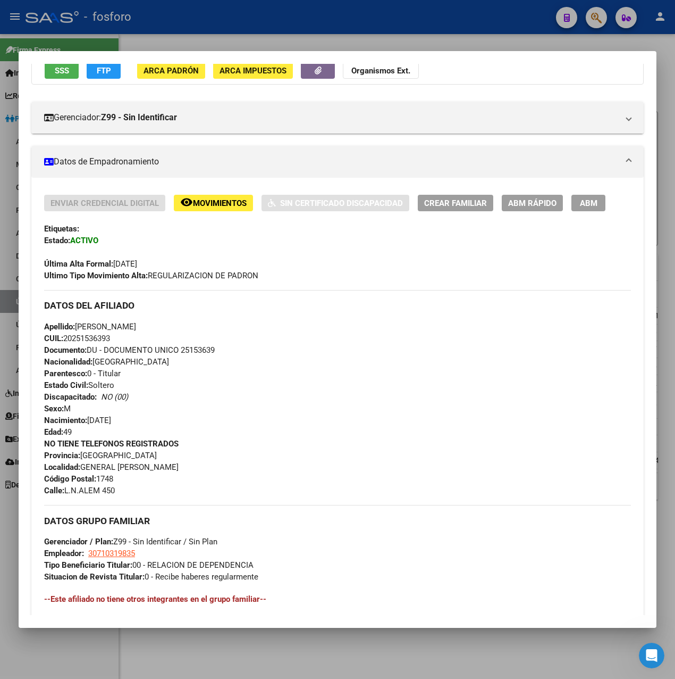
scroll to position [0, 0]
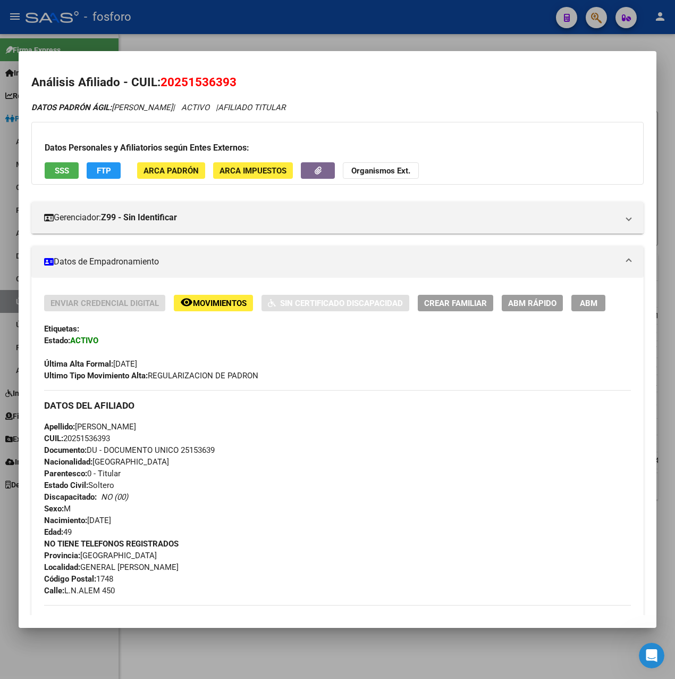
click at [343, 31] on div at bounding box center [337, 339] width 675 height 679
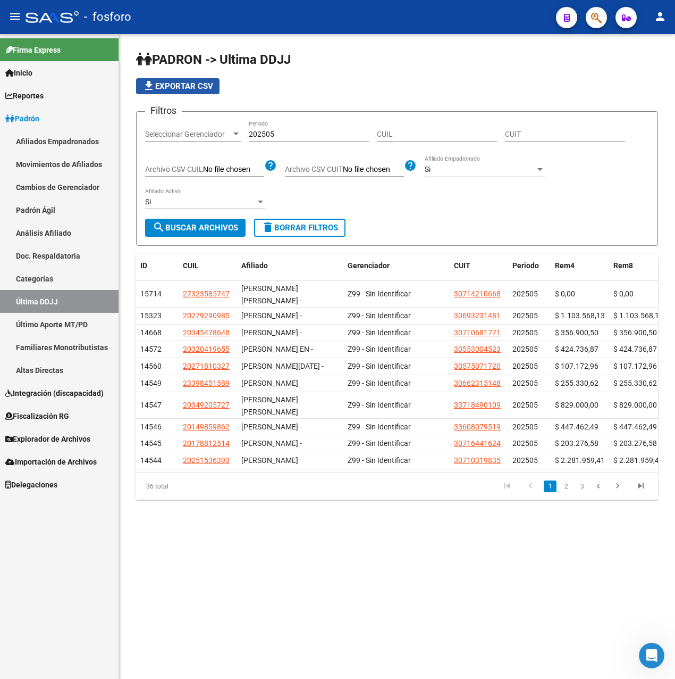
click at [200, 87] on span "file_download Exportar CSV" at bounding box center [178, 86] width 71 height 10
drag, startPoint x: 270, startPoint y: 134, endPoint x: 283, endPoint y: 135, distance: 13.8
click at [283, 135] on input "202505" at bounding box center [309, 134] width 120 height 9
type input "202508"
click at [482, 172] on div "Si" at bounding box center [480, 169] width 111 height 9
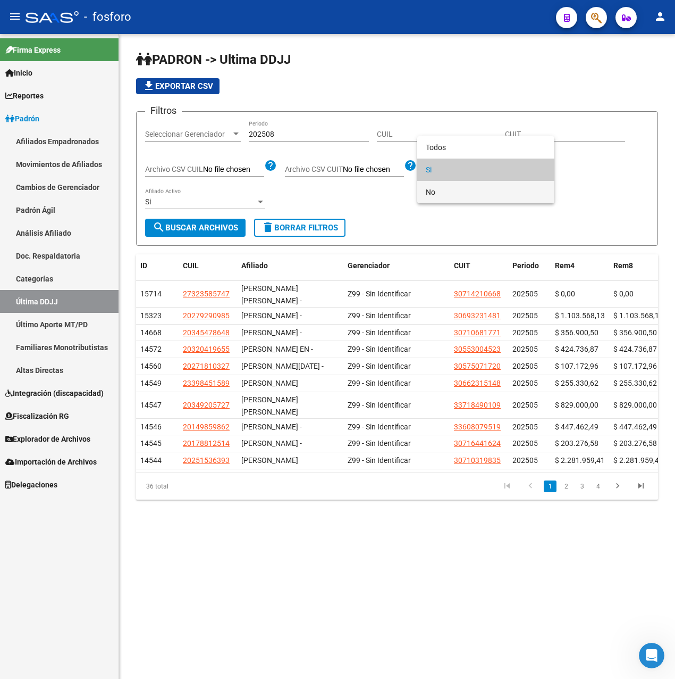
click at [448, 186] on span "No" at bounding box center [486, 192] width 120 height 22
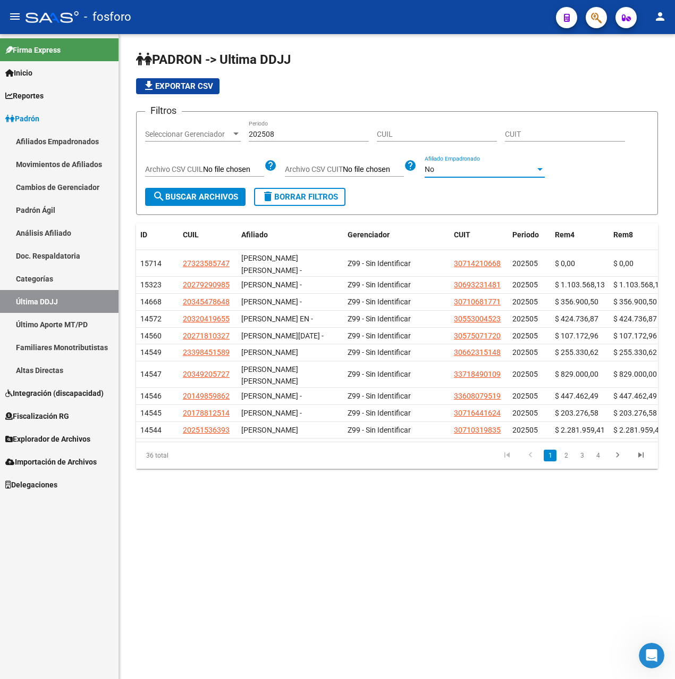
click at [214, 198] on span "search Buscar Archivos" at bounding box center [196, 197] width 86 height 10
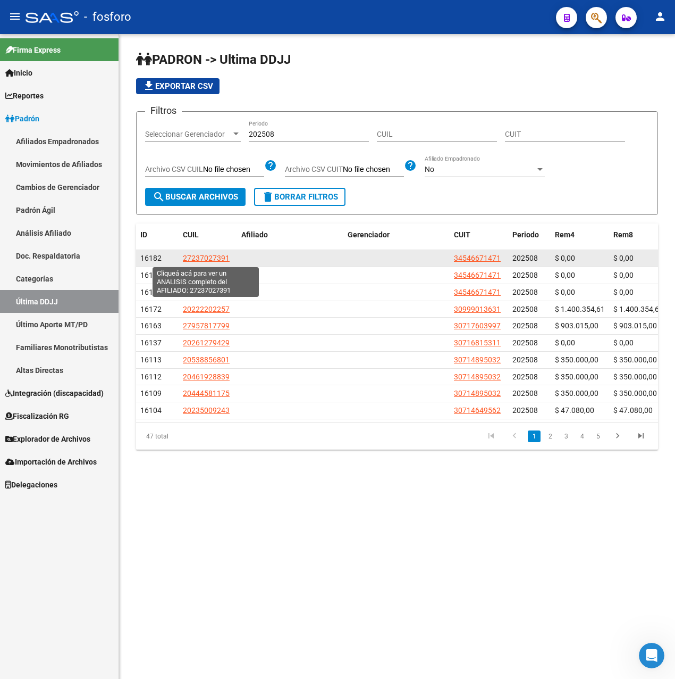
click at [213, 255] on span "27237027391" at bounding box center [206, 258] width 47 height 9
type textarea "27237027391"
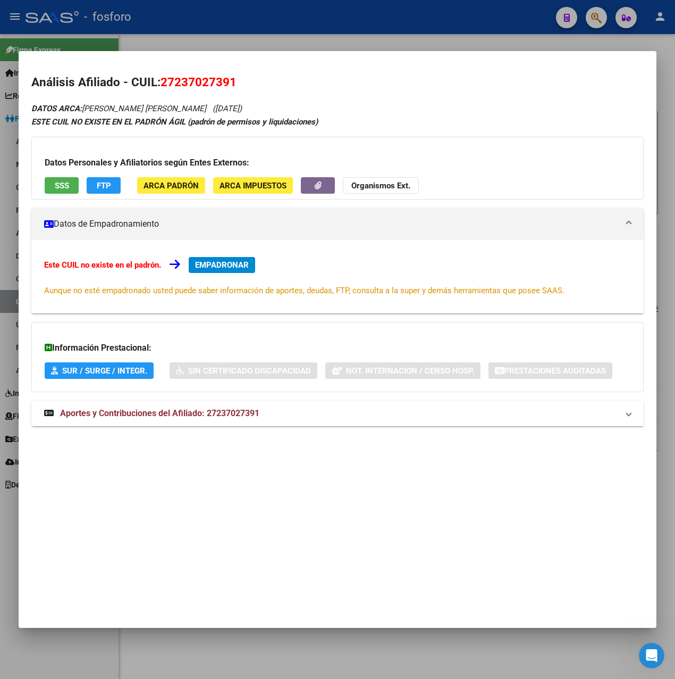
click at [185, 412] on span "Aportes y Contribuciones del Afiliado: 27237027391" at bounding box center [159, 413] width 199 height 10
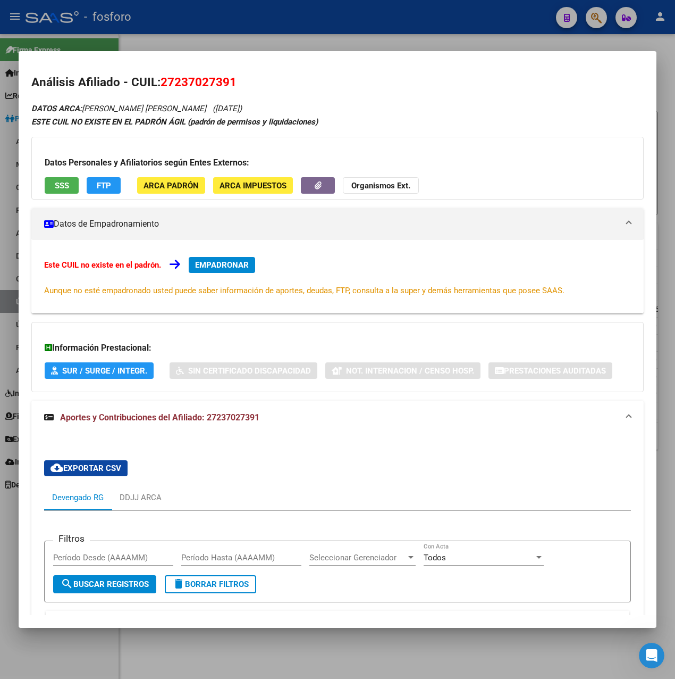
drag, startPoint x: 163, startPoint y: 82, endPoint x: 235, endPoint y: 87, distance: 72.5
click at [235, 87] on span "27237027391" at bounding box center [199, 82] width 76 height 14
drag, startPoint x: 235, startPoint y: 87, endPoint x: 222, endPoint y: 87, distance: 13.3
copy span "27237027391"
